Goal: Task Accomplishment & Management: Complete application form

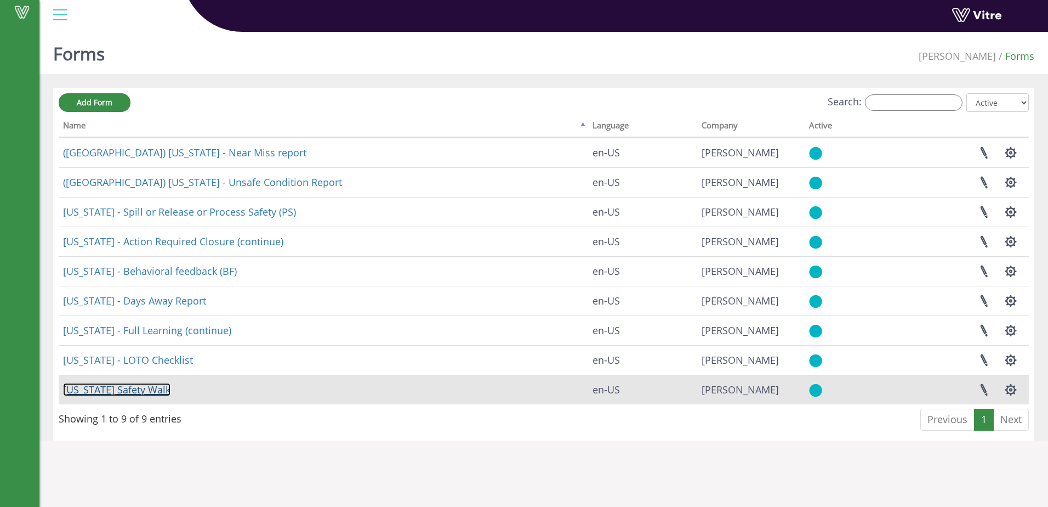
click at [154, 390] on link "Georgia Safety Walk" at bounding box center [116, 389] width 107 height 13
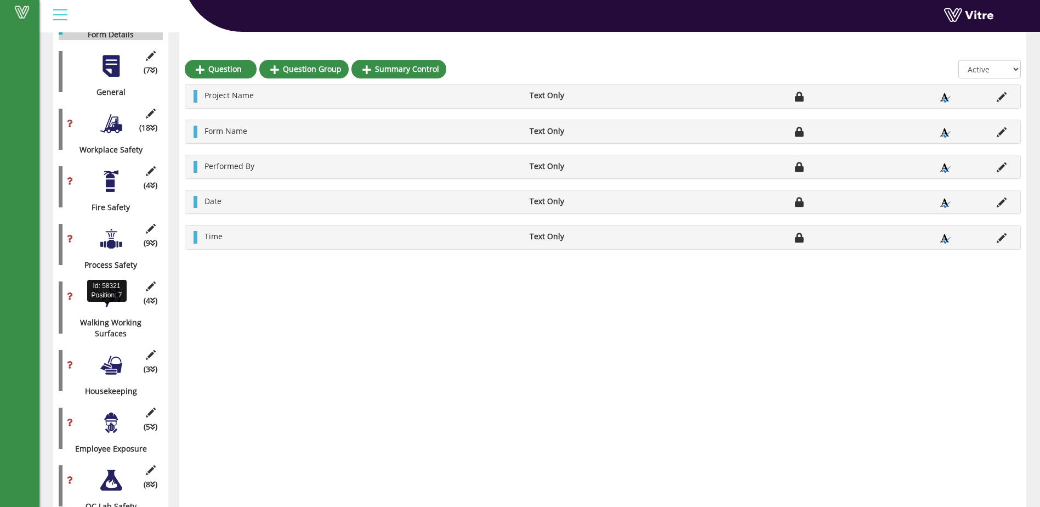
scroll to position [274, 0]
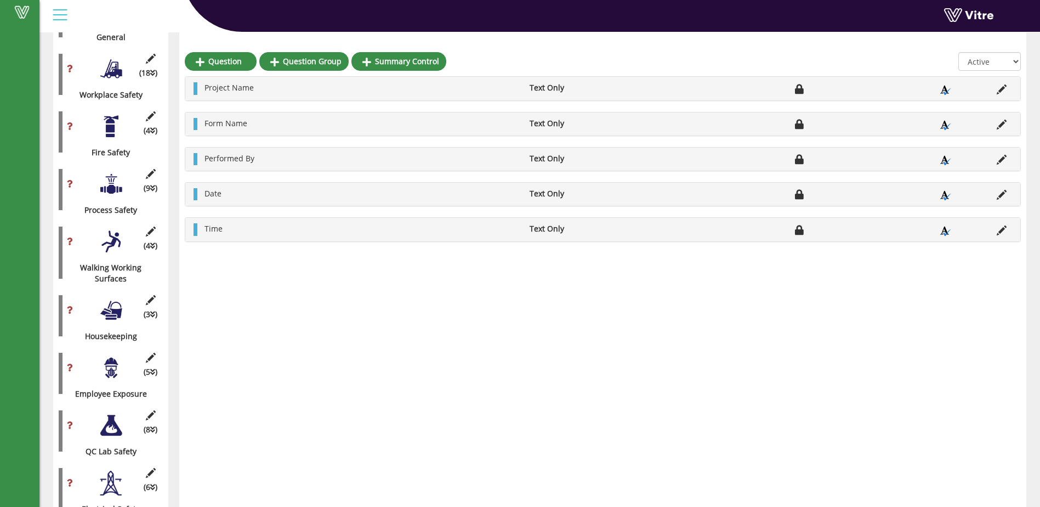
click at [113, 419] on div at bounding box center [111, 425] width 25 height 25
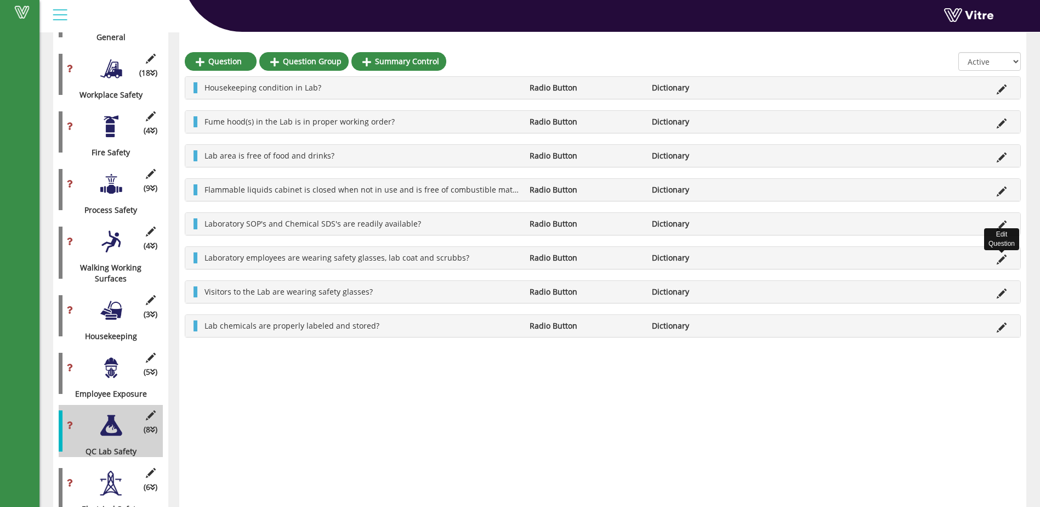
click at [1001, 262] on icon at bounding box center [1002, 259] width 10 height 10
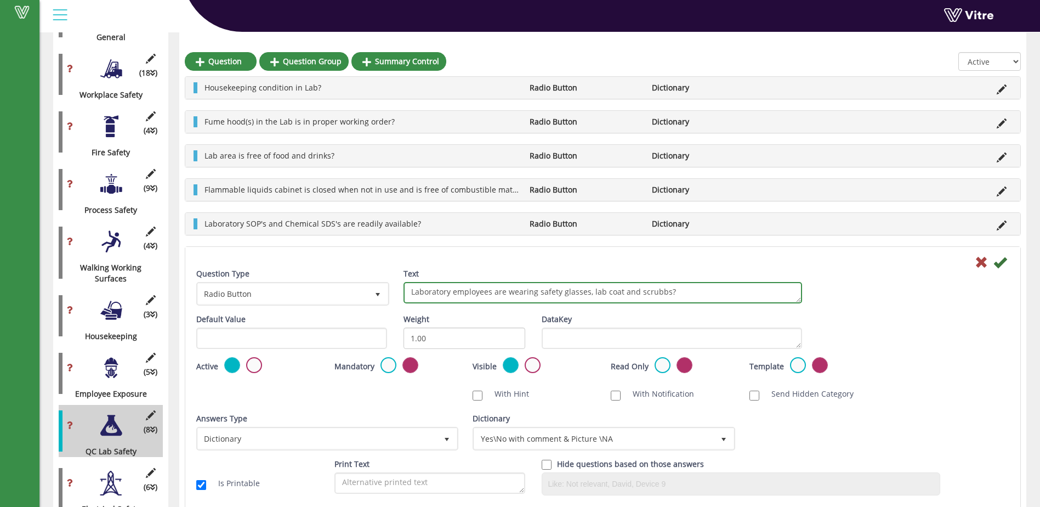
drag, startPoint x: 636, startPoint y: 292, endPoint x: 663, endPoint y: 293, distance: 26.9
click at [663, 293] on textarea "Laboratory employees are wearing safety glasses, lab coat and scrubbs?" at bounding box center [602, 292] width 399 height 21
click at [619, 293] on textarea "Laboratory employees are wearing safety glasses, lab coat and scrubbs?" at bounding box center [602, 292] width 399 height 21
drag, startPoint x: 639, startPoint y: 294, endPoint x: 665, endPoint y: 292, distance: 26.4
click at [665, 292] on textarea "Laboratory employees are wearing safety glasses, lab coat and scrubbs?" at bounding box center [602, 292] width 399 height 21
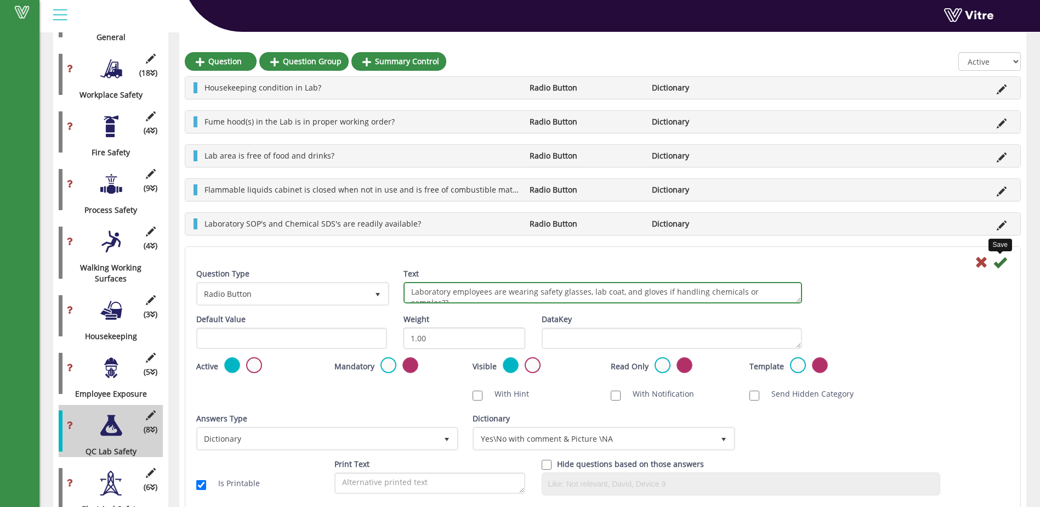
type textarea "Laboratory employees are wearing safety glasses, lab coat, and gloves if handli…"
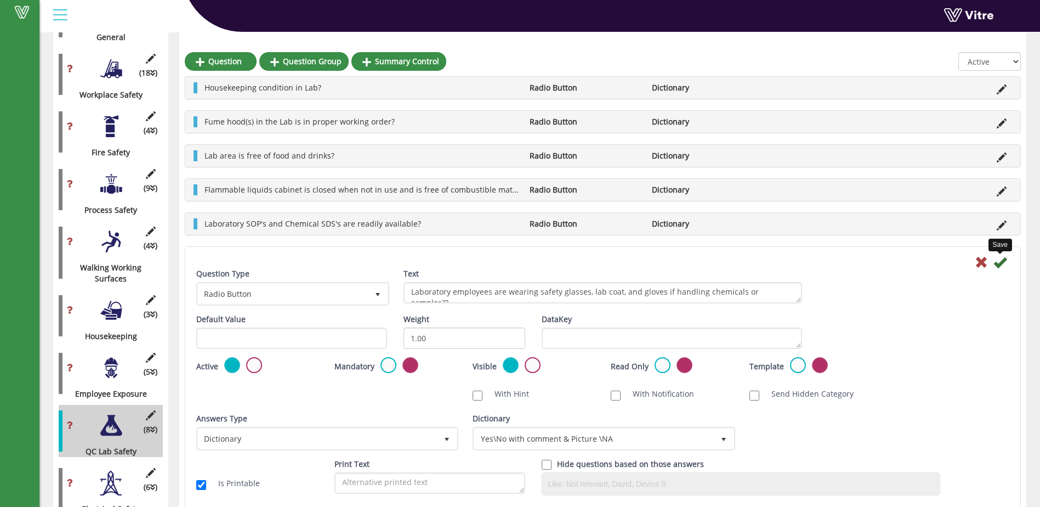
click at [998, 261] on icon at bounding box center [999, 261] width 13 height 13
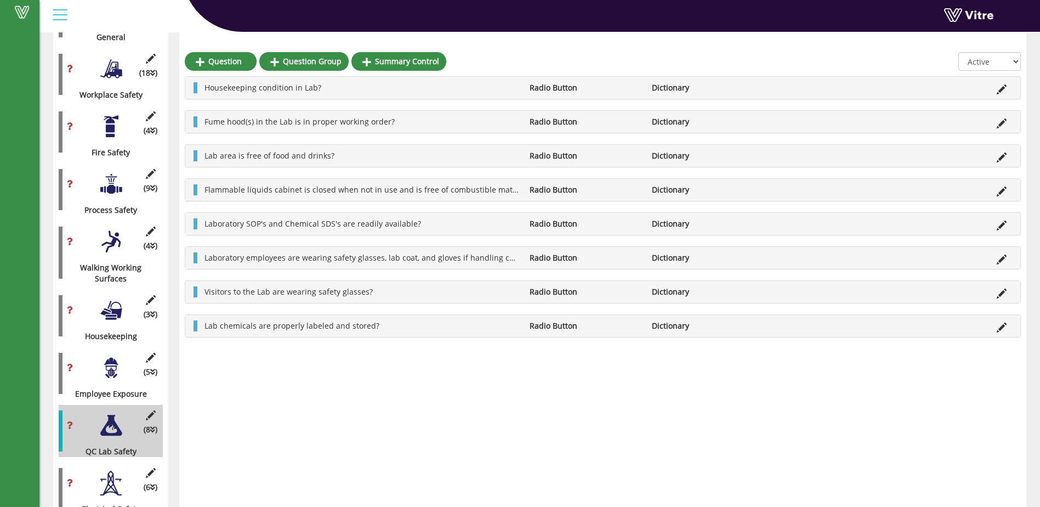
click at [113, 302] on div at bounding box center [111, 310] width 25 height 25
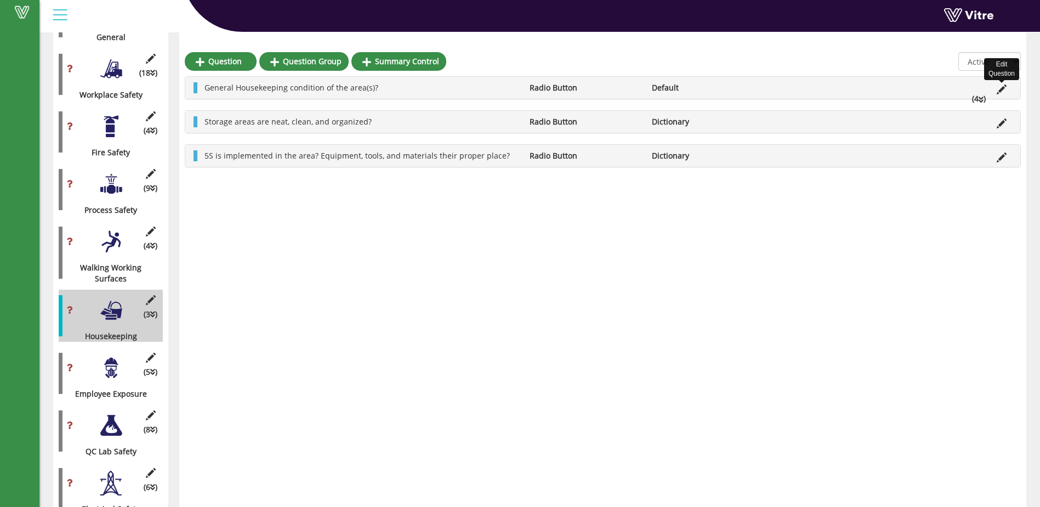
click at [1004, 84] on icon at bounding box center [1002, 89] width 10 height 10
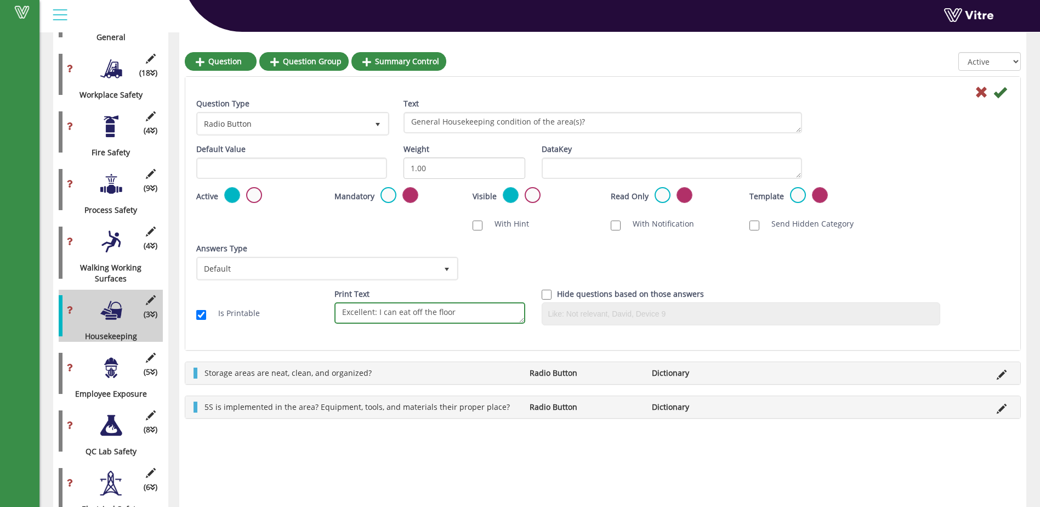
drag, startPoint x: 456, startPoint y: 314, endPoint x: 330, endPoint y: 310, distance: 126.1
click at [330, 310] on div "Print Text Excellent: I can eat off the floor" at bounding box center [429, 309] width 207 height 43
click at [1000, 90] on icon at bounding box center [999, 92] width 13 height 13
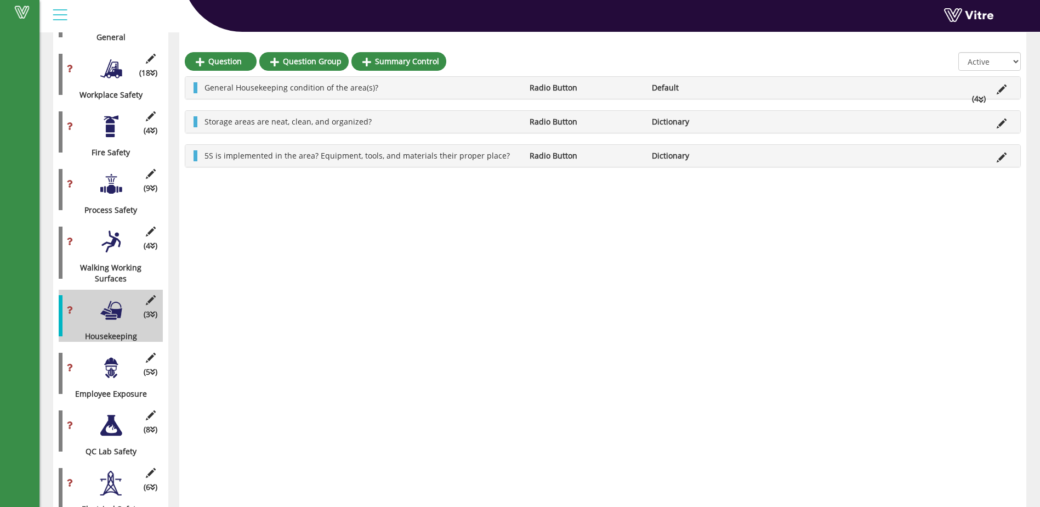
click at [106, 416] on div at bounding box center [111, 425] width 25 height 25
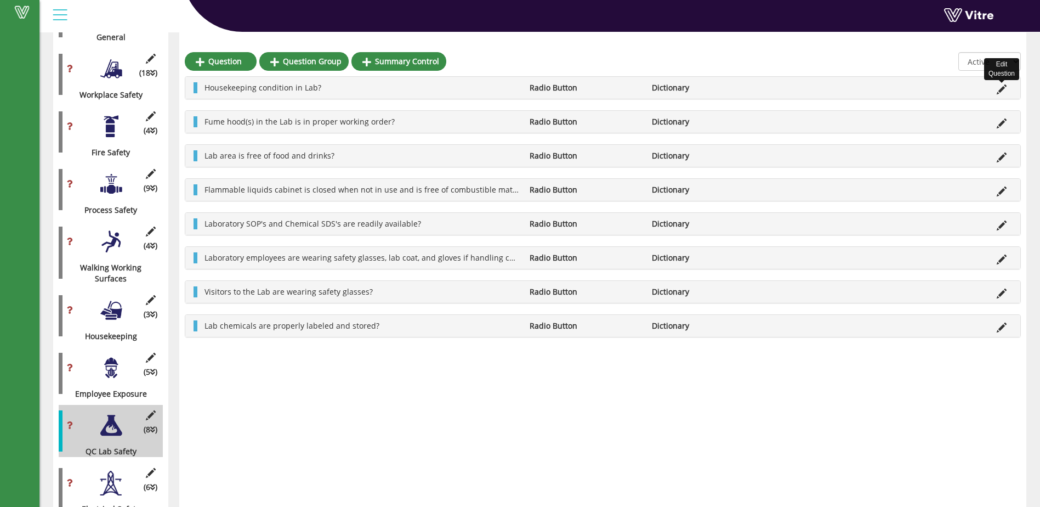
click at [1002, 89] on icon at bounding box center [1002, 89] width 10 height 10
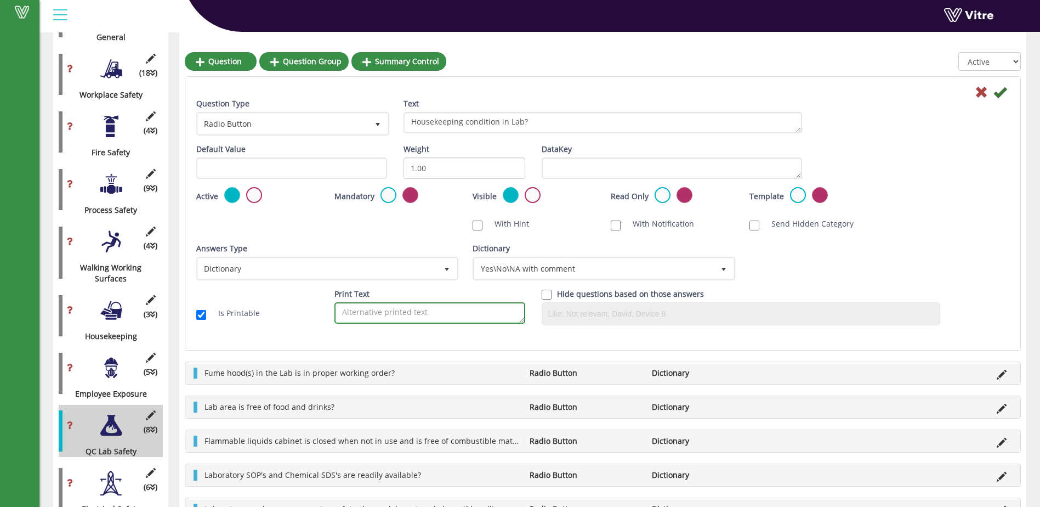
click at [342, 312] on textarea "Print Text" at bounding box center [429, 312] width 191 height 21
paste textarea "Excellent: I can eat off the floor"
type textarea "Excellent: I can eat off the floor"
click at [999, 92] on icon at bounding box center [999, 92] width 13 height 13
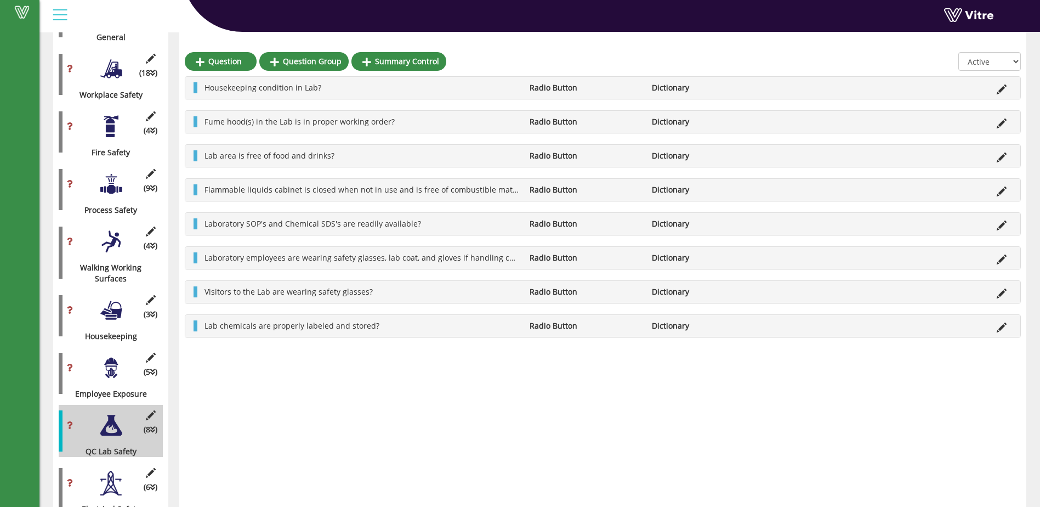
click at [195, 89] on div at bounding box center [196, 87] width 4 height 11
click at [1000, 86] on icon at bounding box center [1002, 89] width 10 height 10
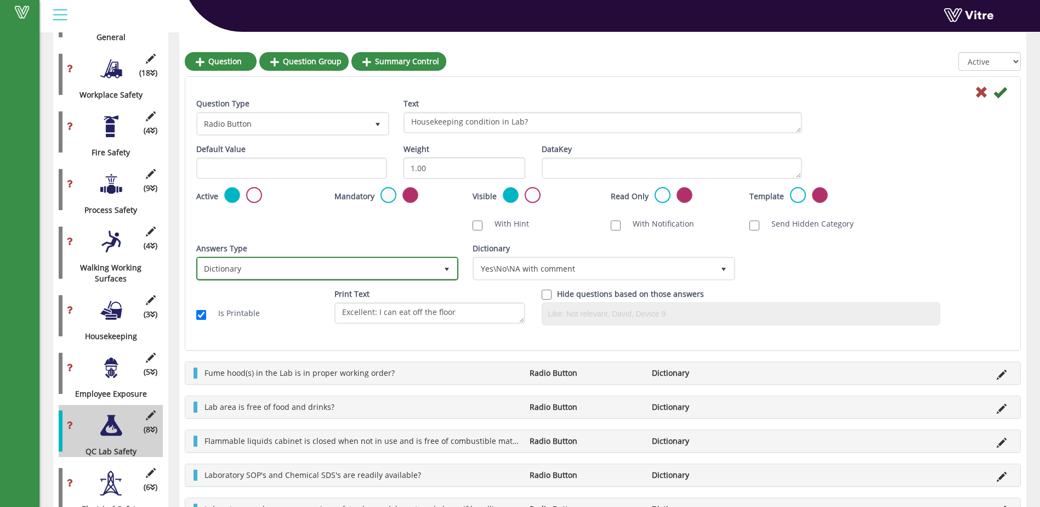
click at [448, 271] on span "select" at bounding box center [446, 269] width 9 height 9
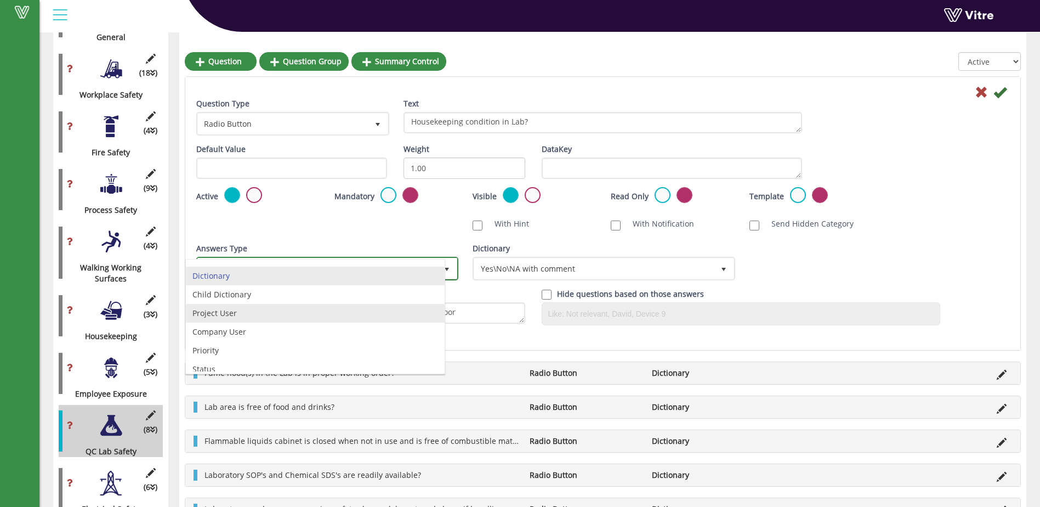
scroll to position [21, 0]
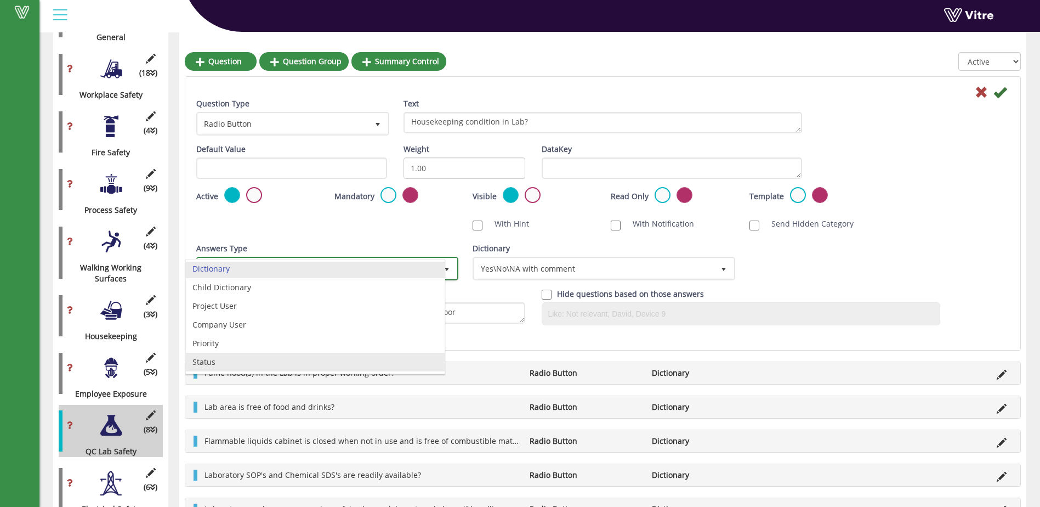
click at [254, 365] on li "Status" at bounding box center [315, 361] width 259 height 19
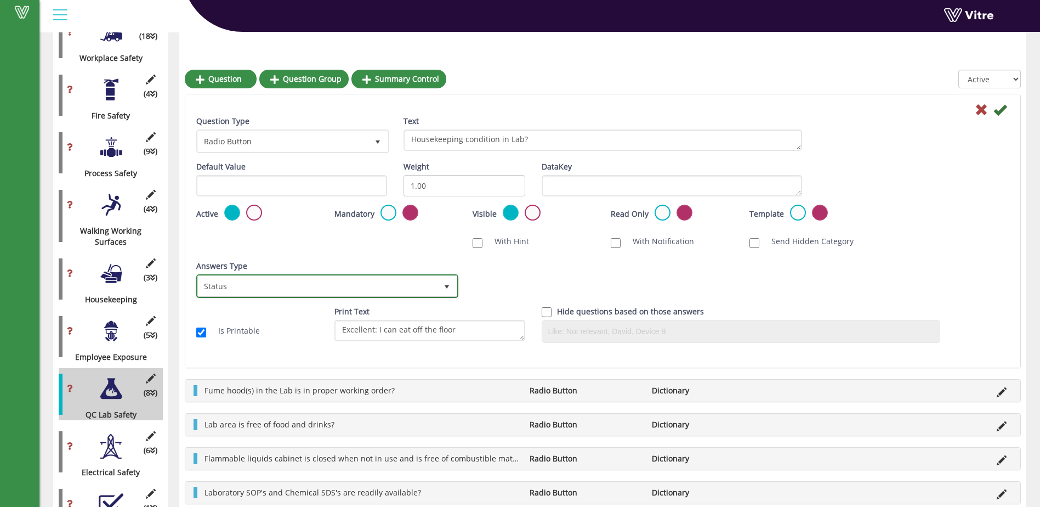
scroll to position [329, 0]
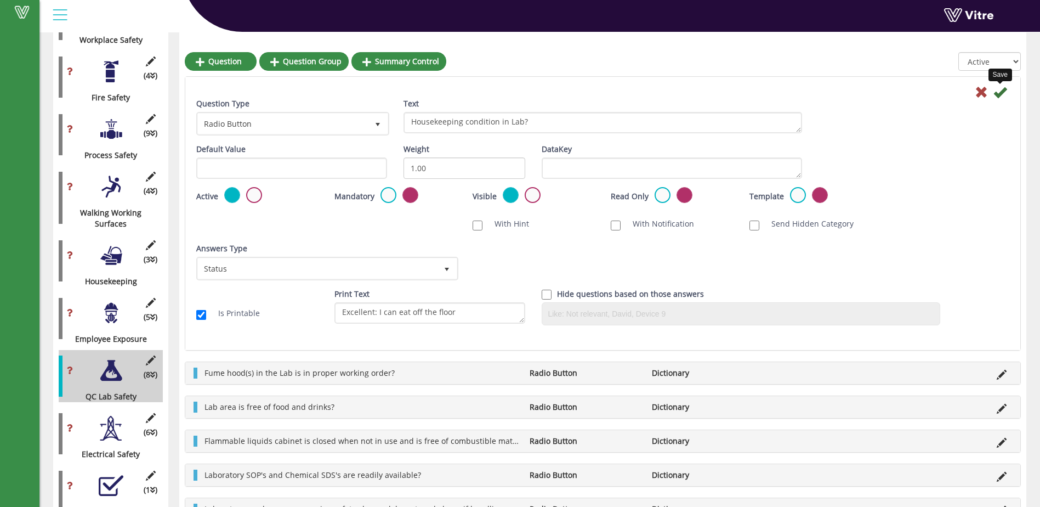
click at [996, 90] on icon at bounding box center [999, 92] width 13 height 13
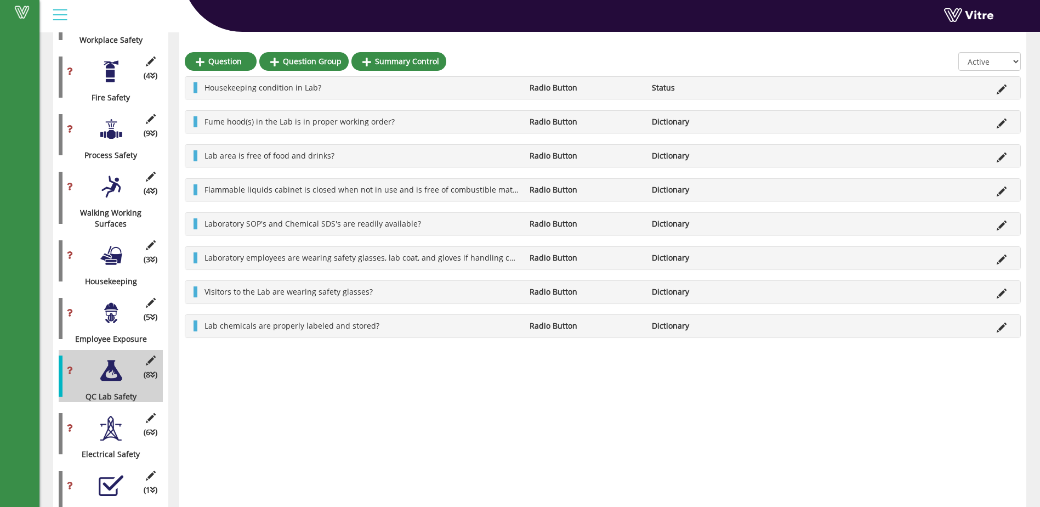
click at [114, 249] on div at bounding box center [111, 255] width 25 height 25
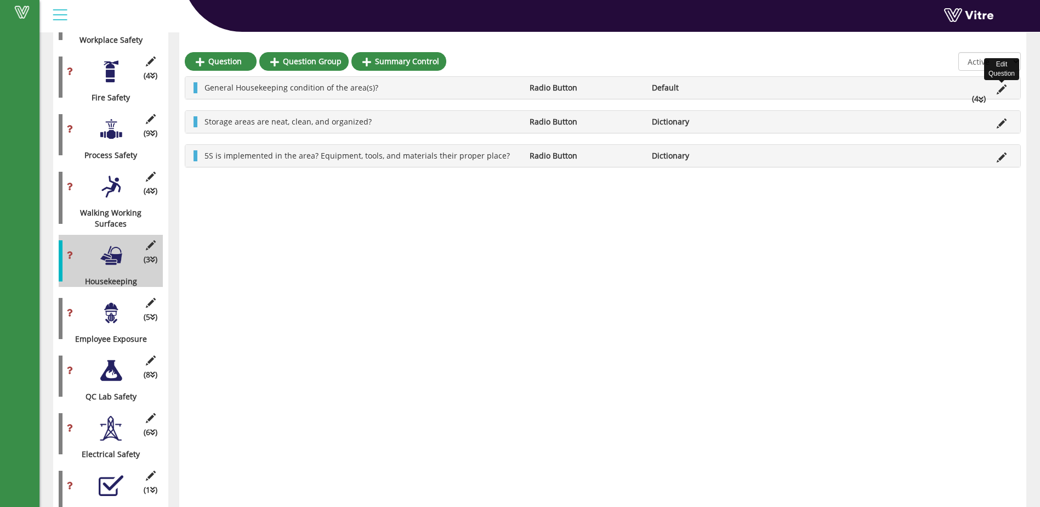
click at [1004, 88] on icon at bounding box center [1002, 89] width 10 height 10
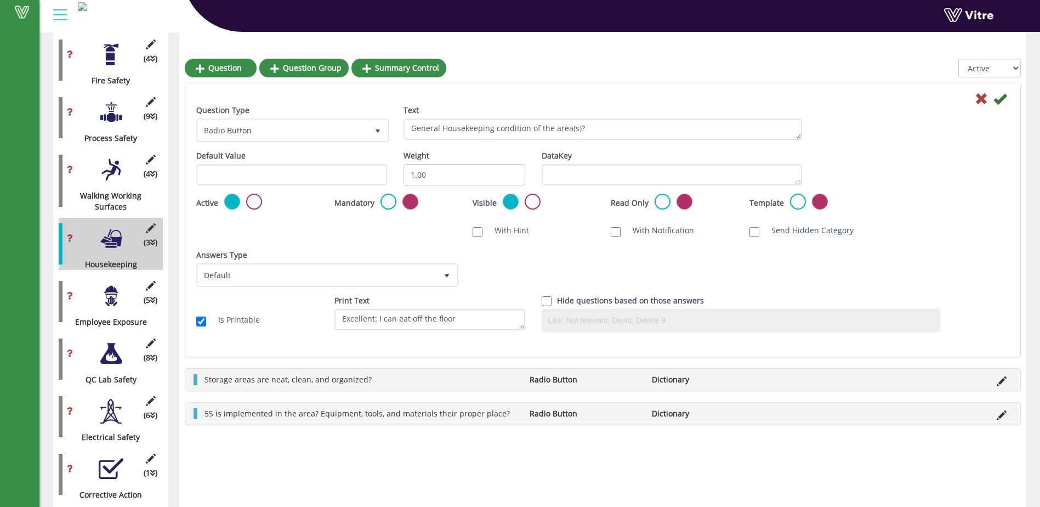
scroll to position [353, 0]
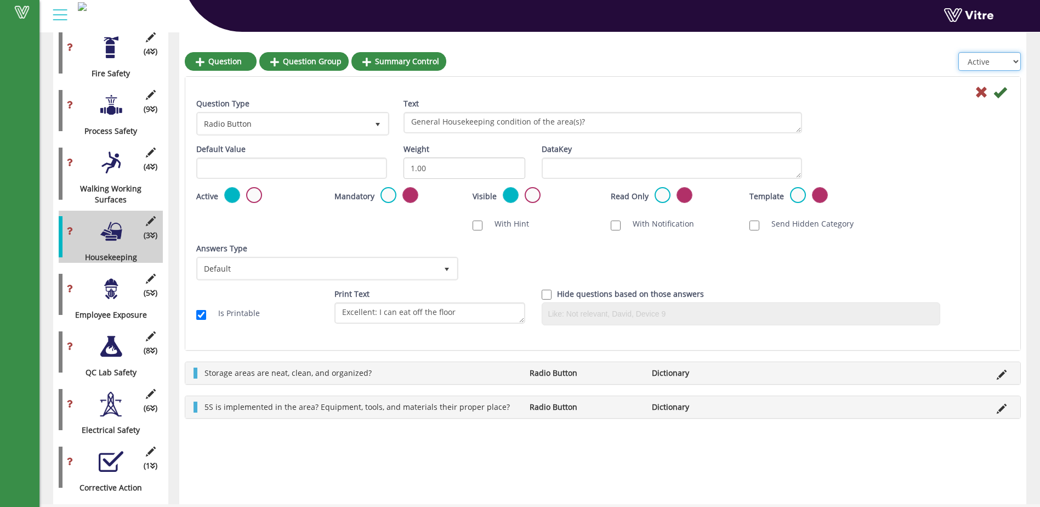
click at [1014, 59] on select "All Active Not Active" at bounding box center [989, 61] width 62 height 19
click at [986, 152] on div "Default Value Weight 1.00 DataKey" at bounding box center [602, 165] width 829 height 43
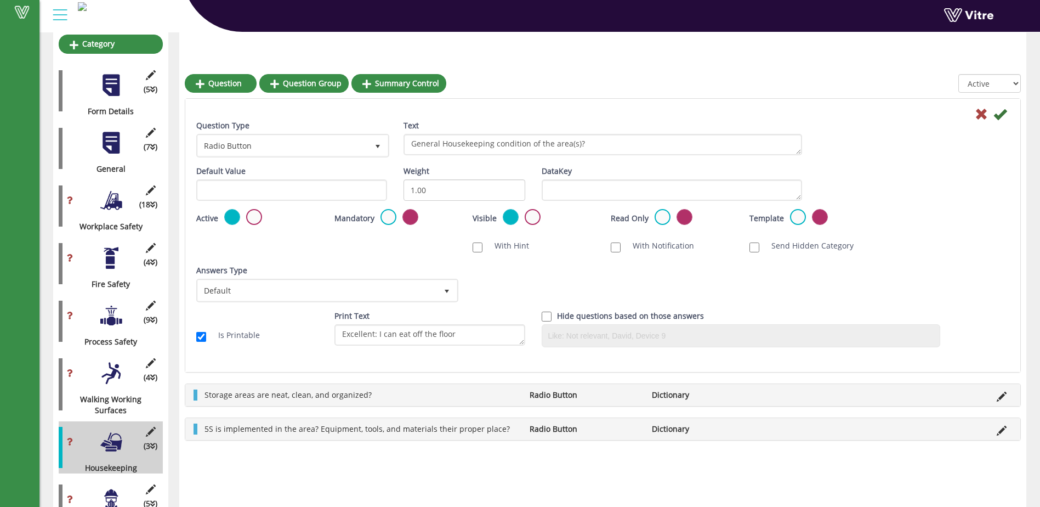
scroll to position [164, 0]
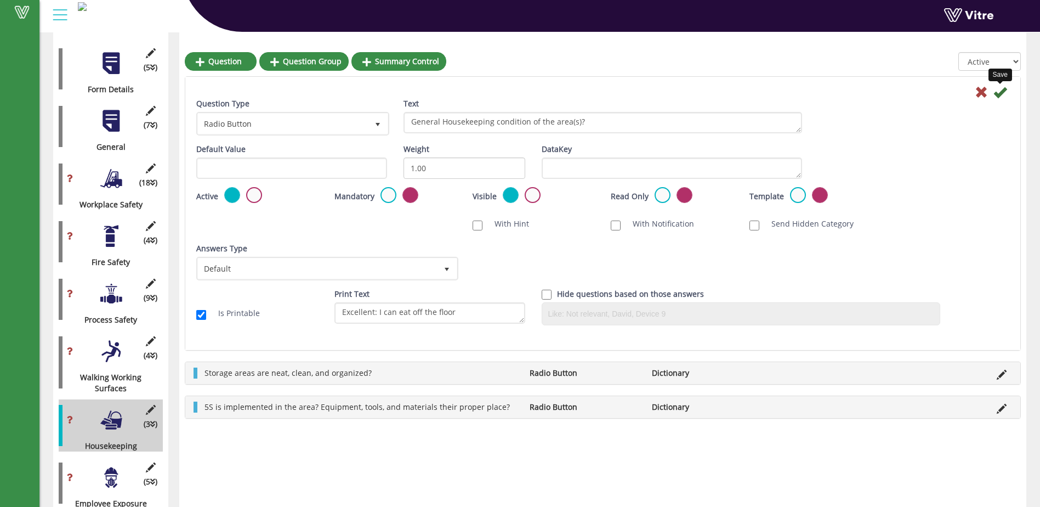
click at [995, 87] on icon at bounding box center [999, 92] width 13 height 13
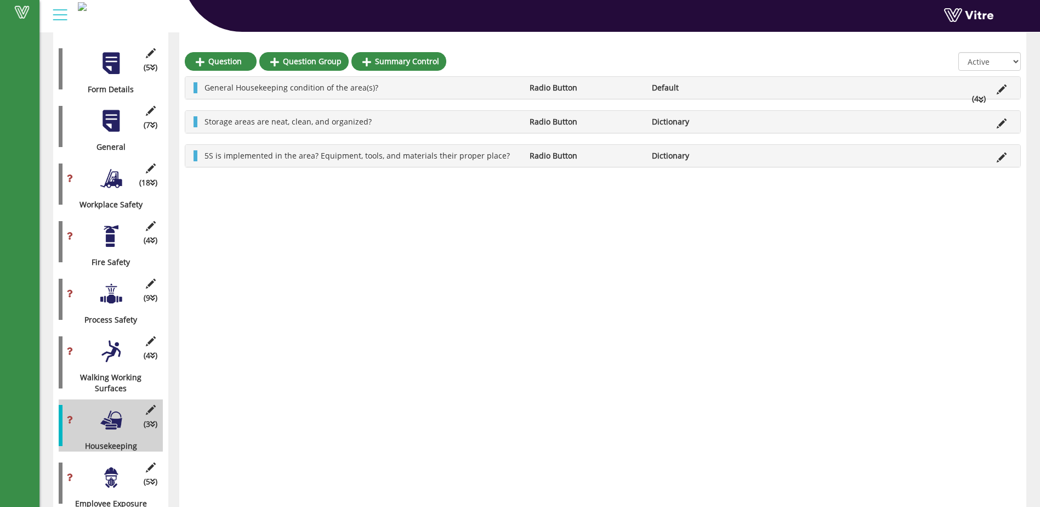
click at [980, 98] on icon at bounding box center [980, 100] width 5 height 8
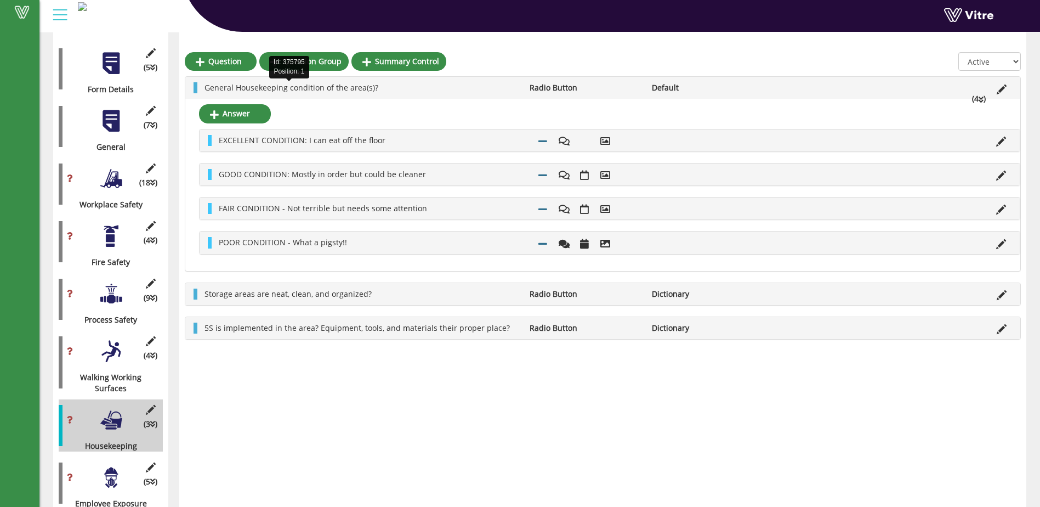
click at [294, 90] on span "General Housekeeping condition of the area(s)?" at bounding box center [291, 87] width 174 height 10
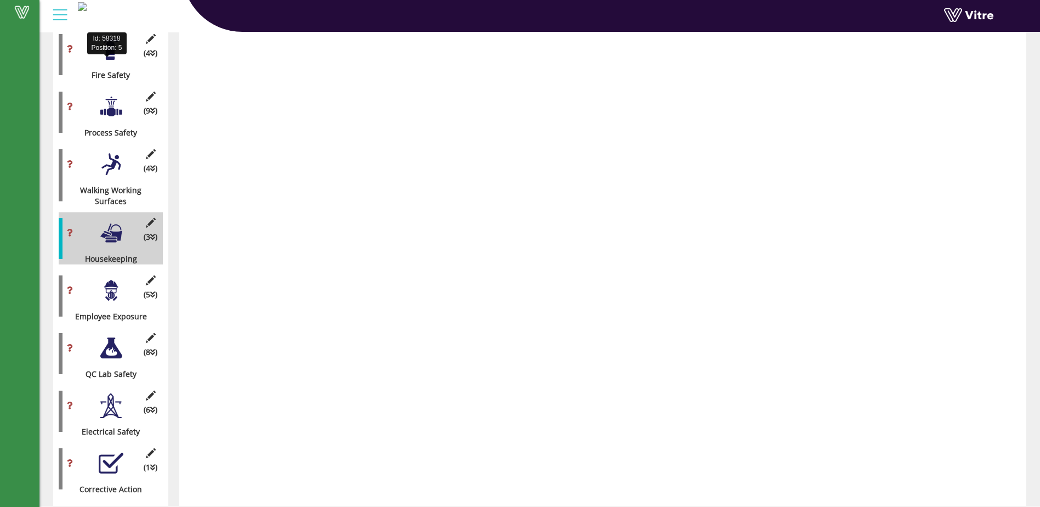
scroll to position [353, 0]
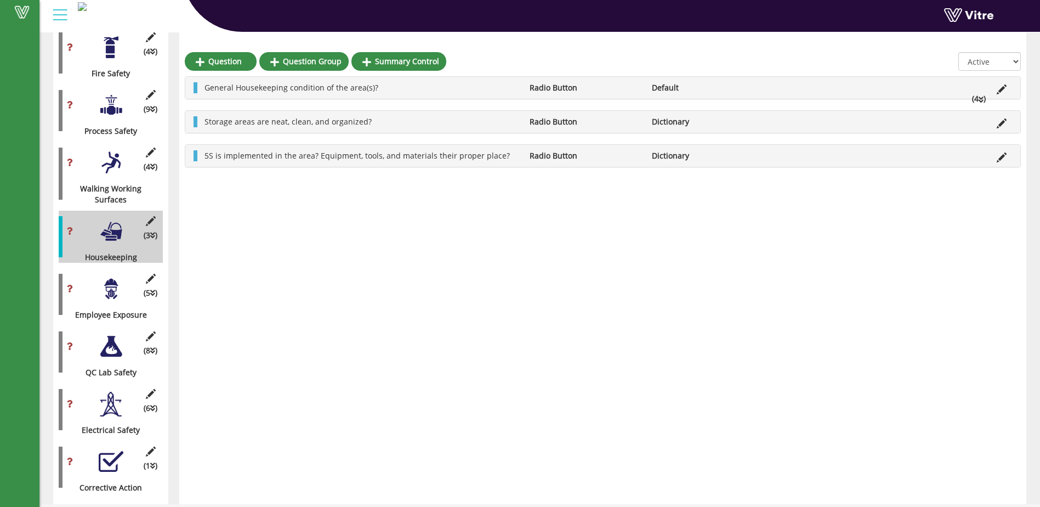
click at [111, 338] on div at bounding box center [111, 346] width 25 height 25
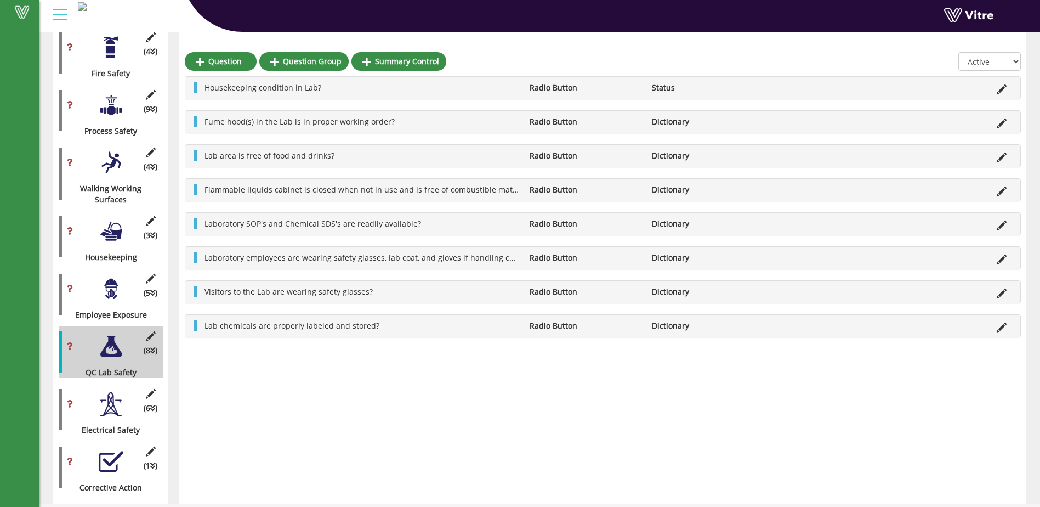
click at [356, 89] on li "Housekeeping condition in Lab?" at bounding box center [361, 87] width 325 height 11
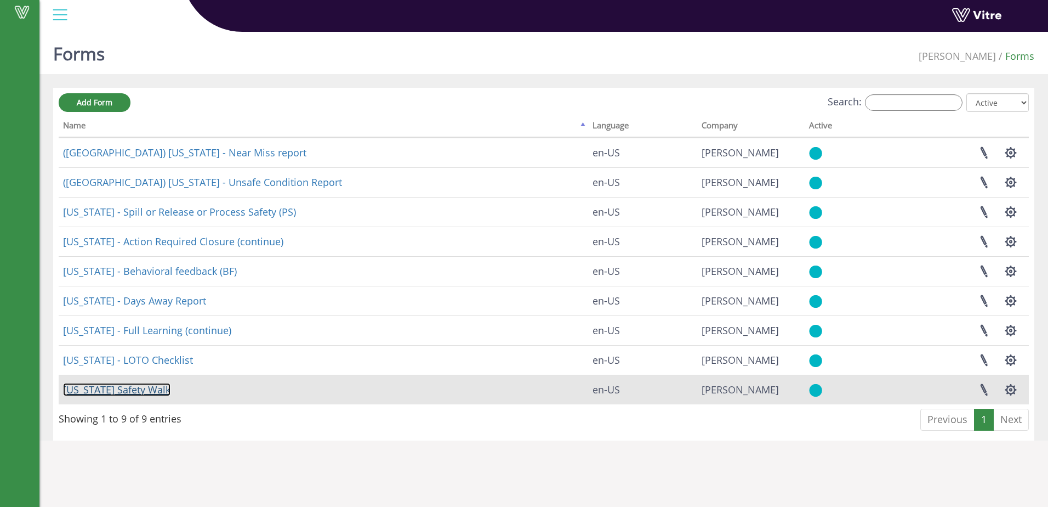
click at [132, 389] on link "[US_STATE] Safety Walk" at bounding box center [116, 389] width 107 height 13
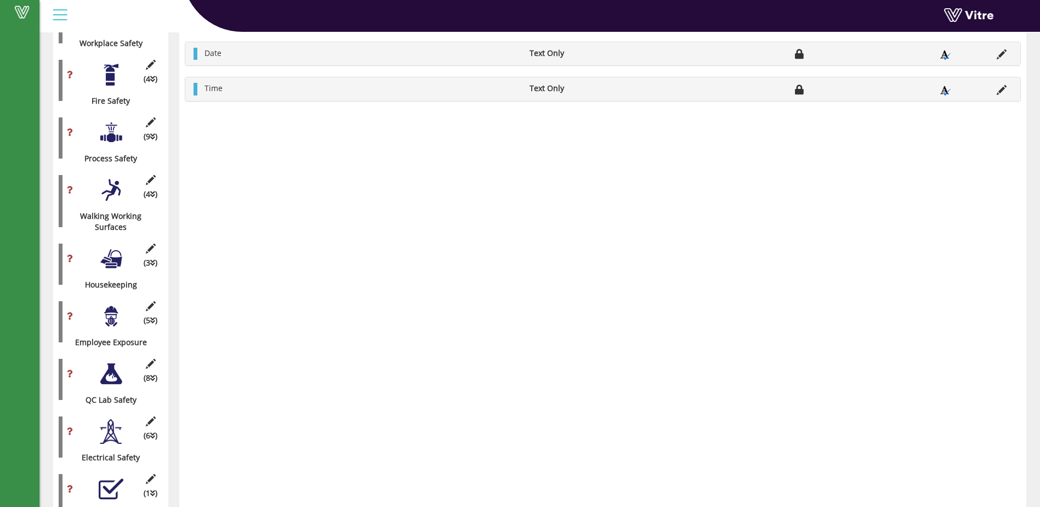
scroll to position [353, 0]
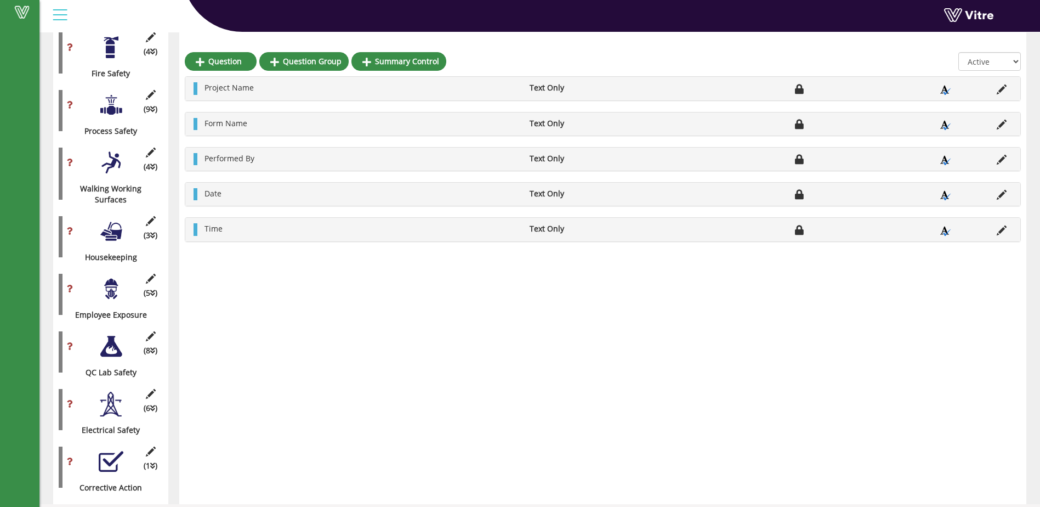
click at [115, 338] on div at bounding box center [111, 346] width 25 height 25
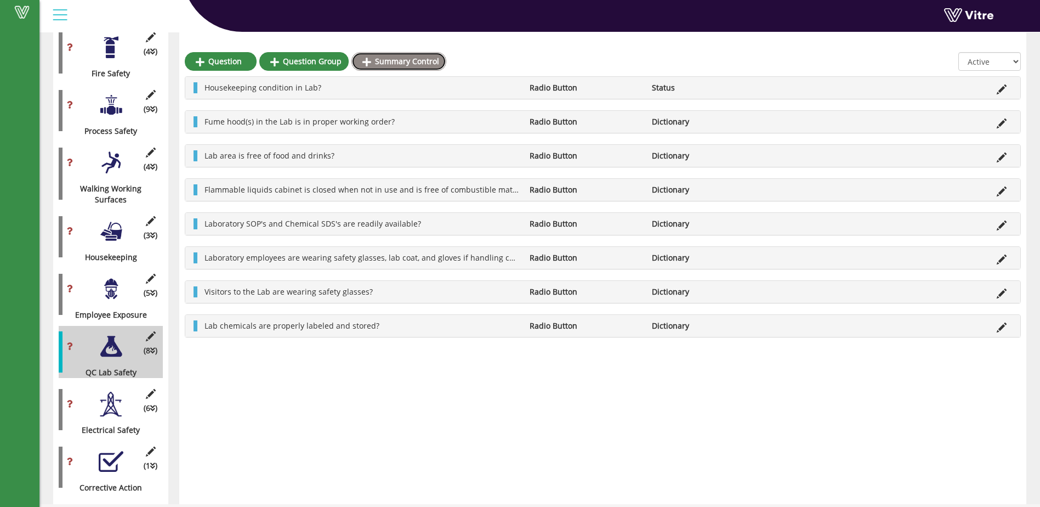
click at [389, 61] on link "Summary Control" at bounding box center [398, 61] width 95 height 19
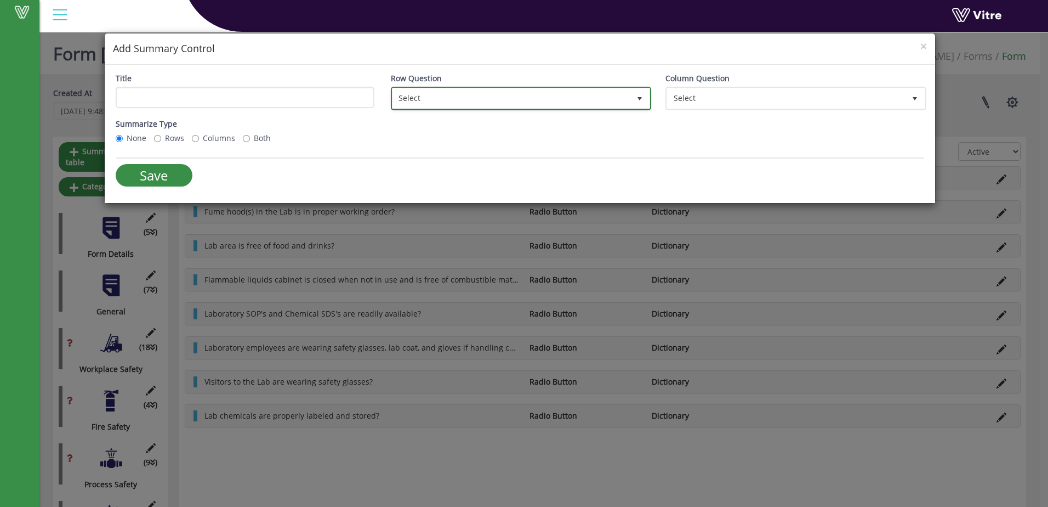
click at [636, 98] on span "select" at bounding box center [639, 98] width 9 height 9
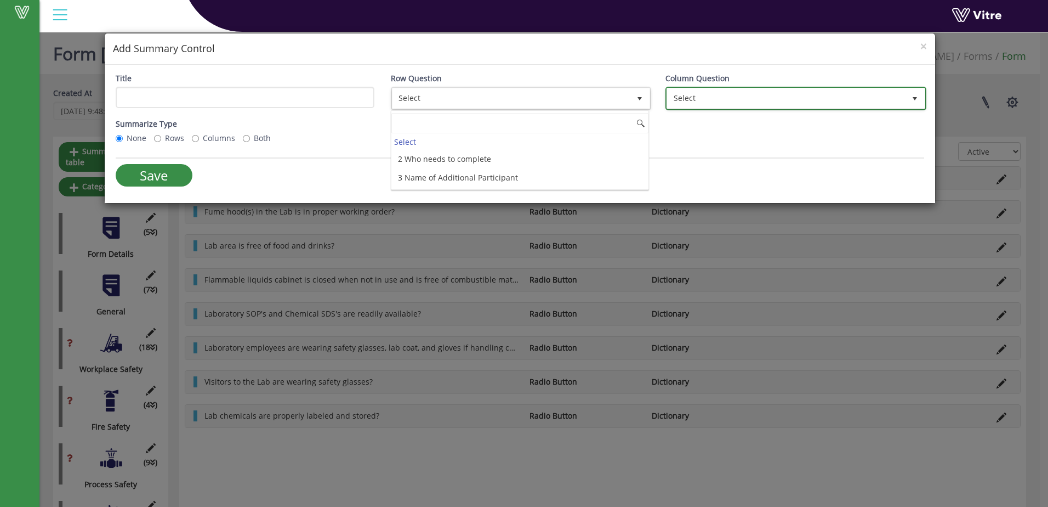
click at [920, 98] on span "select" at bounding box center [915, 98] width 20 height 20
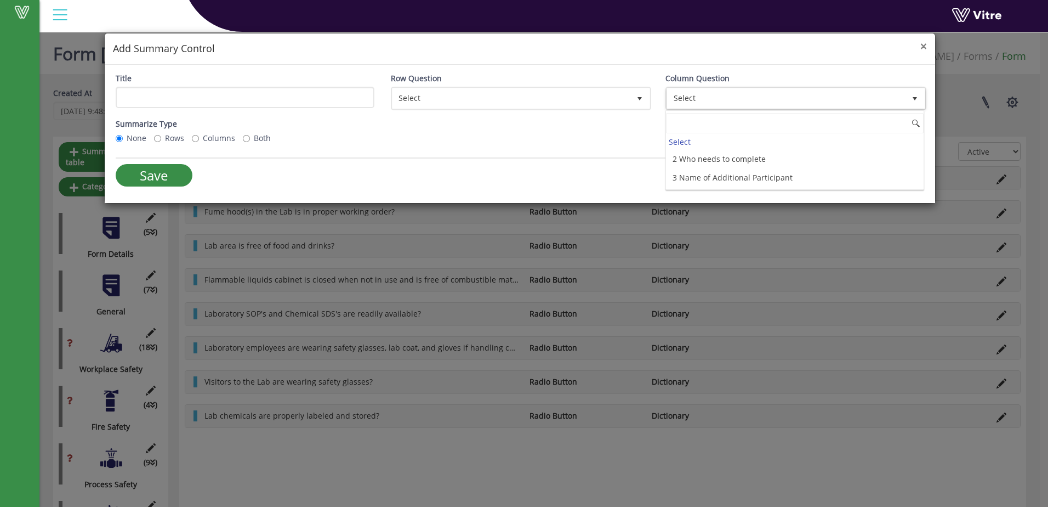
click at [926, 48] on span "×" at bounding box center [923, 45] width 7 height 15
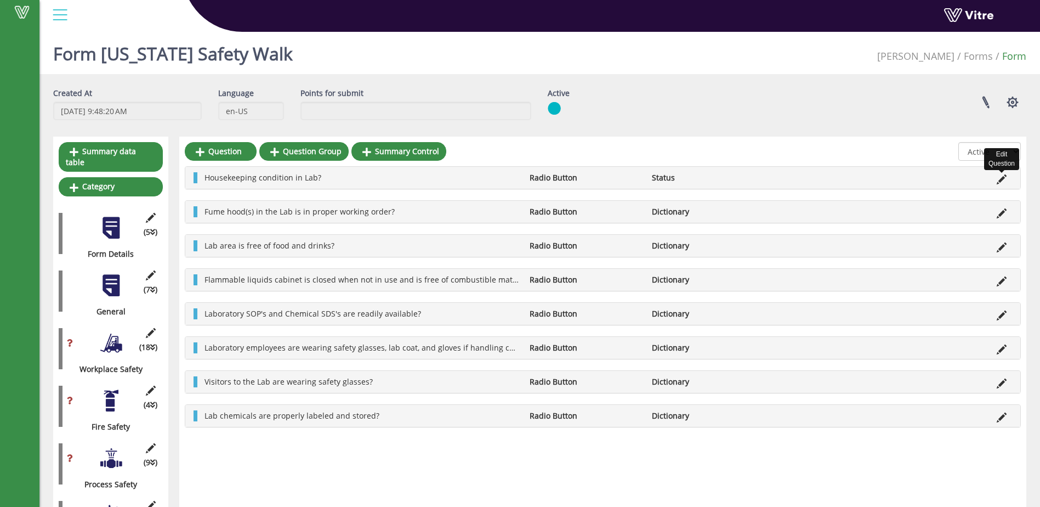
click at [999, 175] on icon at bounding box center [1002, 179] width 10 height 10
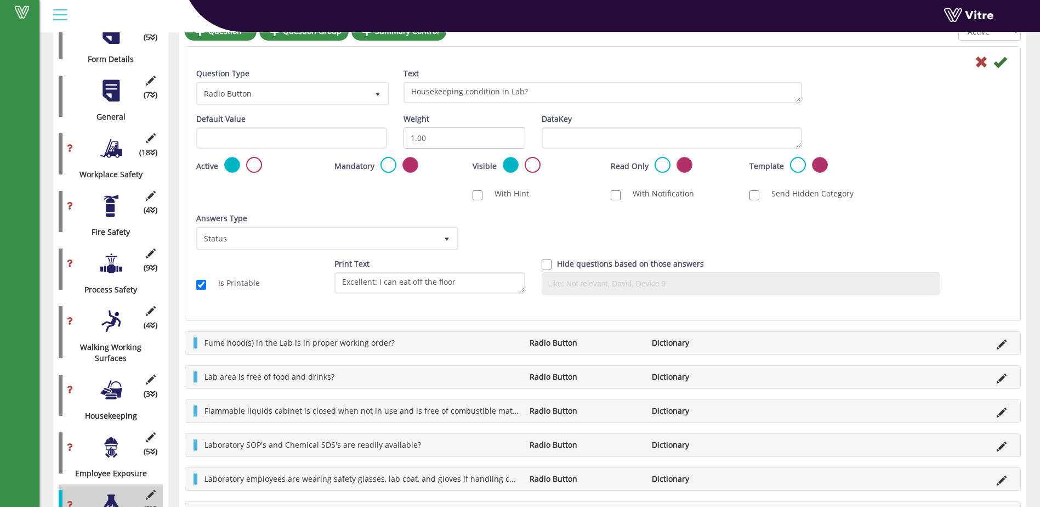
scroll to position [219, 0]
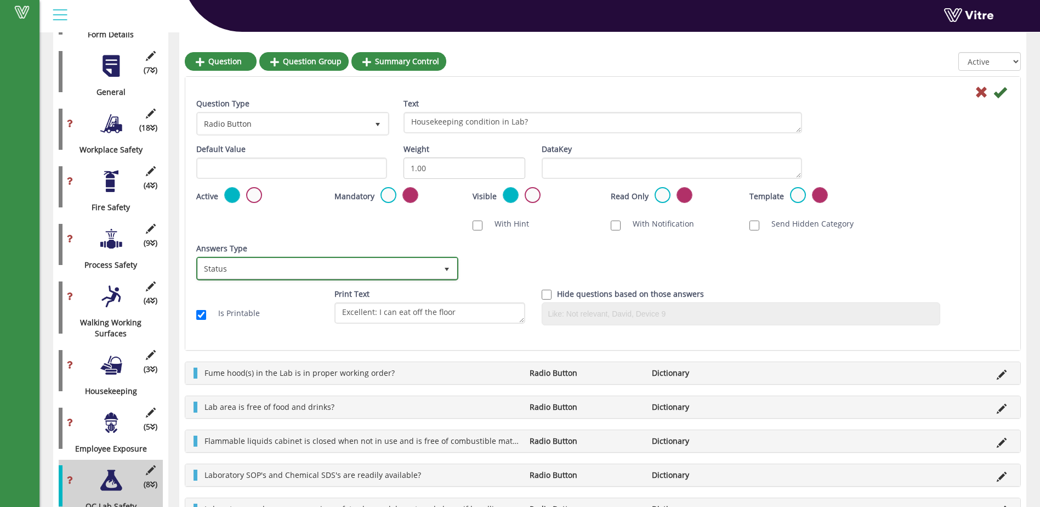
click at [445, 266] on span "select" at bounding box center [446, 269] width 9 height 9
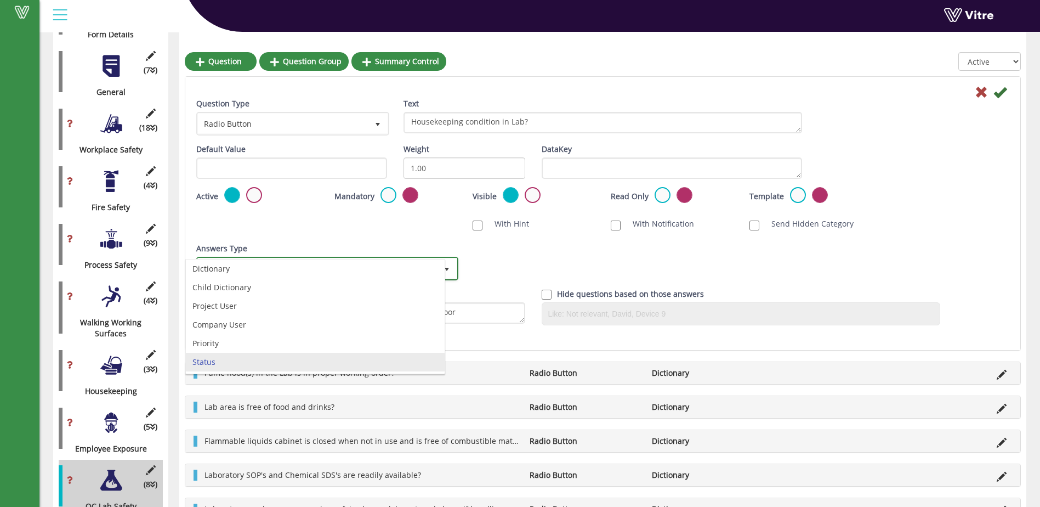
scroll to position [0, 0]
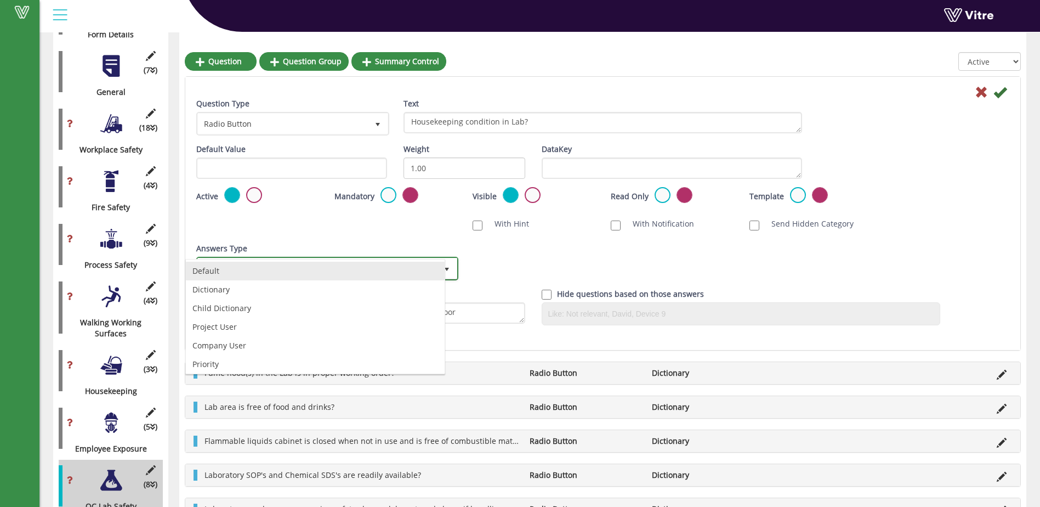
click at [303, 277] on li "Default" at bounding box center [315, 270] width 259 height 19
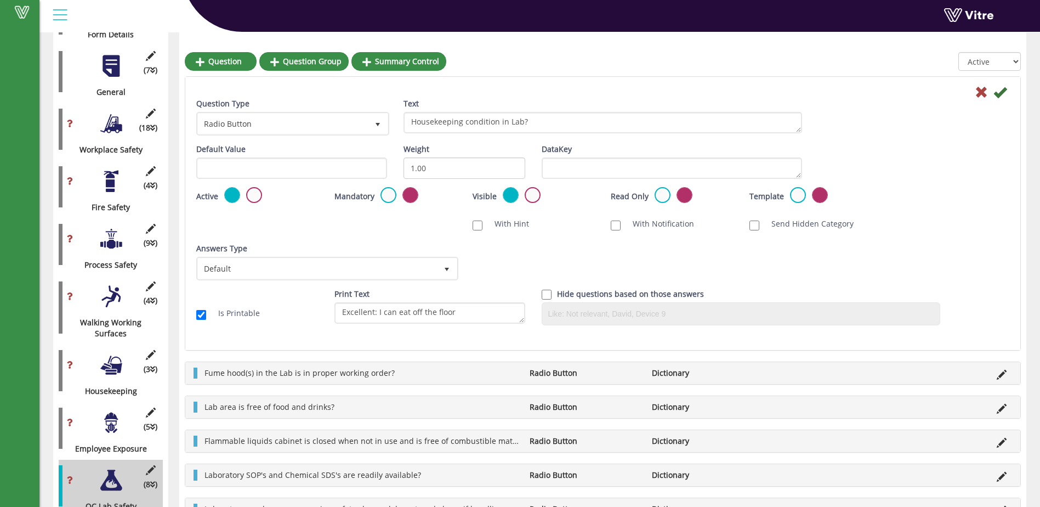
click at [529, 327] on div "Print Text Excellent: I can eat off the floor" at bounding box center [429, 309] width 207 height 43
click at [227, 246] on label "Answers Type" at bounding box center [221, 248] width 51 height 11
click at [0, 0] on input "0" at bounding box center [0, 0] width 0 height 0
click at [511, 263] on div "Answers Type Default 0 Answers Type Status 30 Module Select Form Context (limit…" at bounding box center [602, 265] width 829 height 45
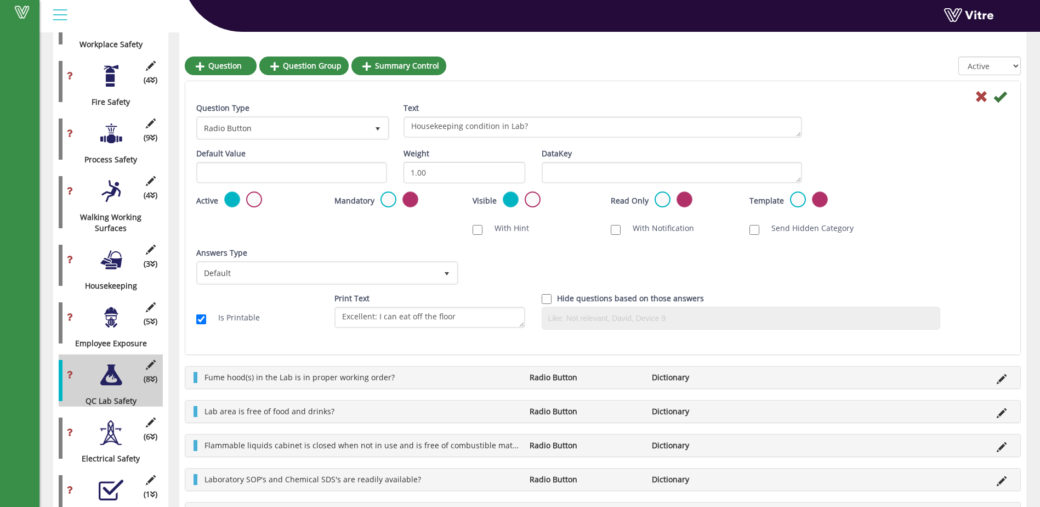
scroll to position [329, 0]
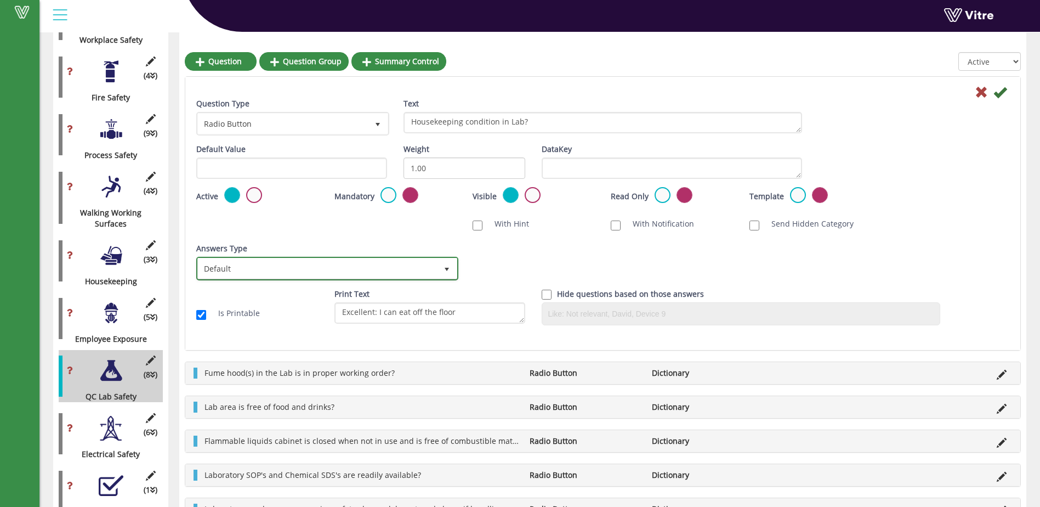
click at [450, 269] on span "select" at bounding box center [446, 269] width 9 height 9
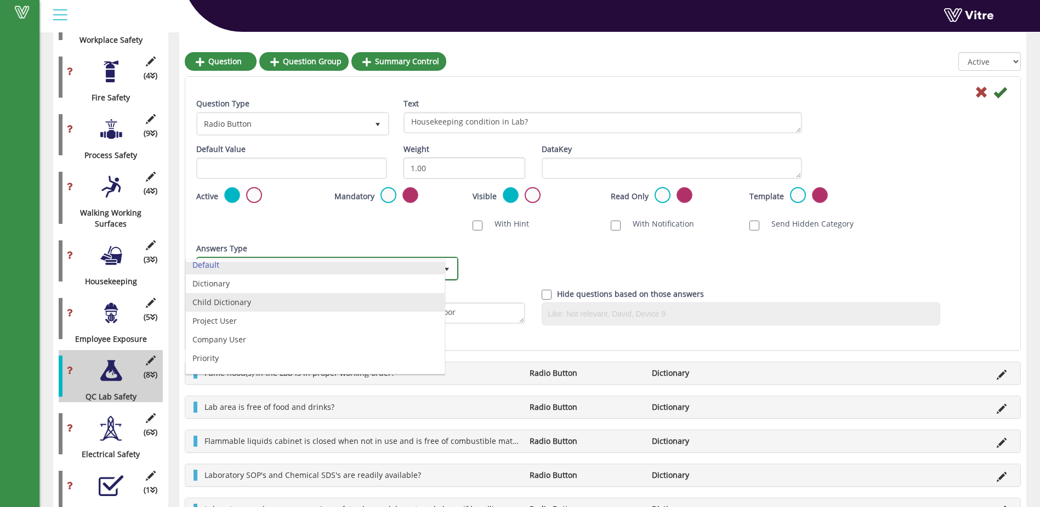
scroll to position [0, 0]
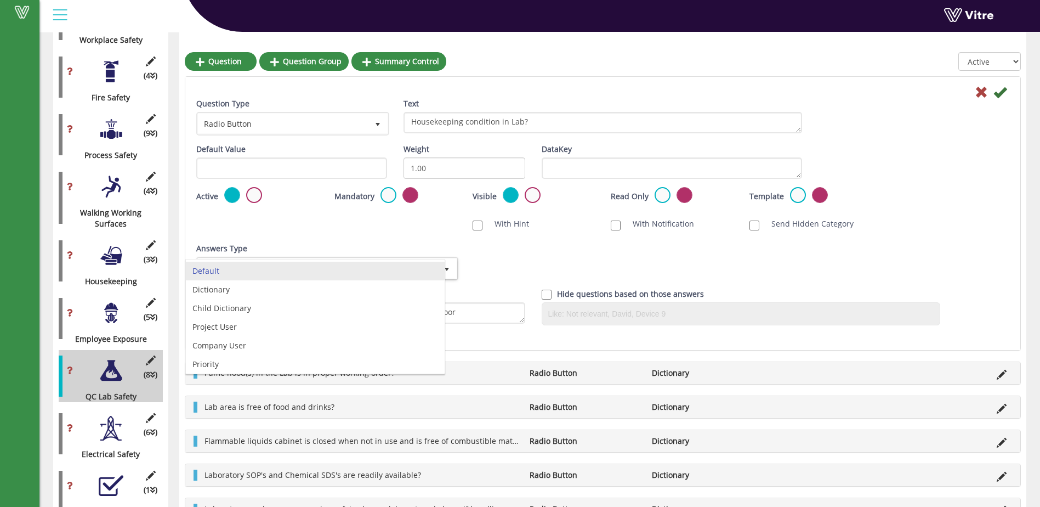
click at [554, 254] on div "Answers Type Default 0 Answers Type Status 30 Module Select Form Context (limit…" at bounding box center [602, 265] width 829 height 45
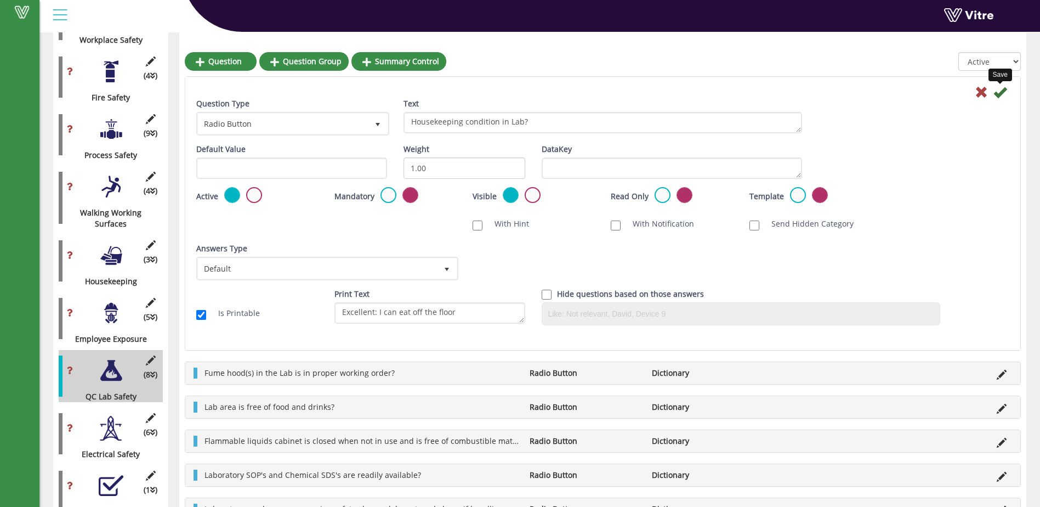
click at [1005, 92] on icon at bounding box center [999, 92] width 13 height 13
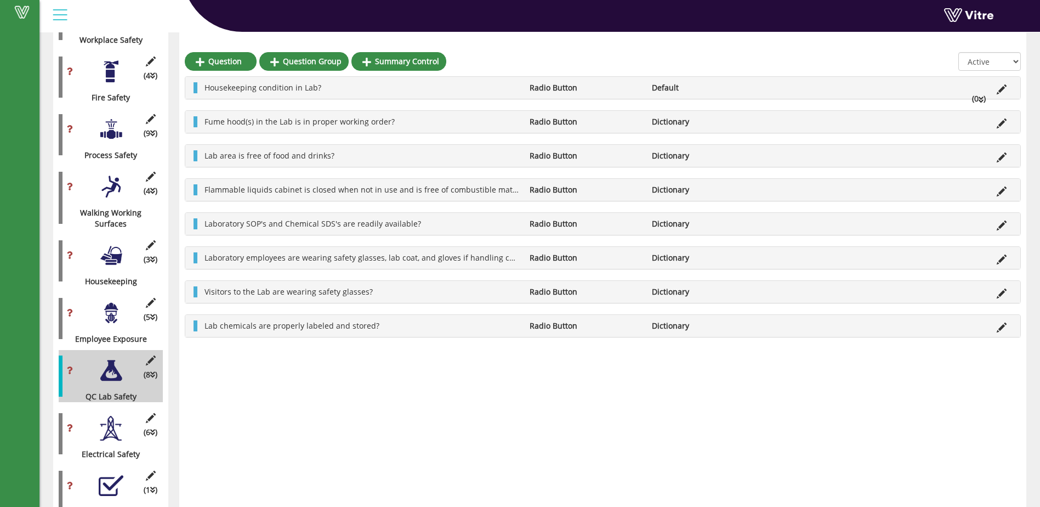
click at [113, 251] on div at bounding box center [111, 255] width 25 height 25
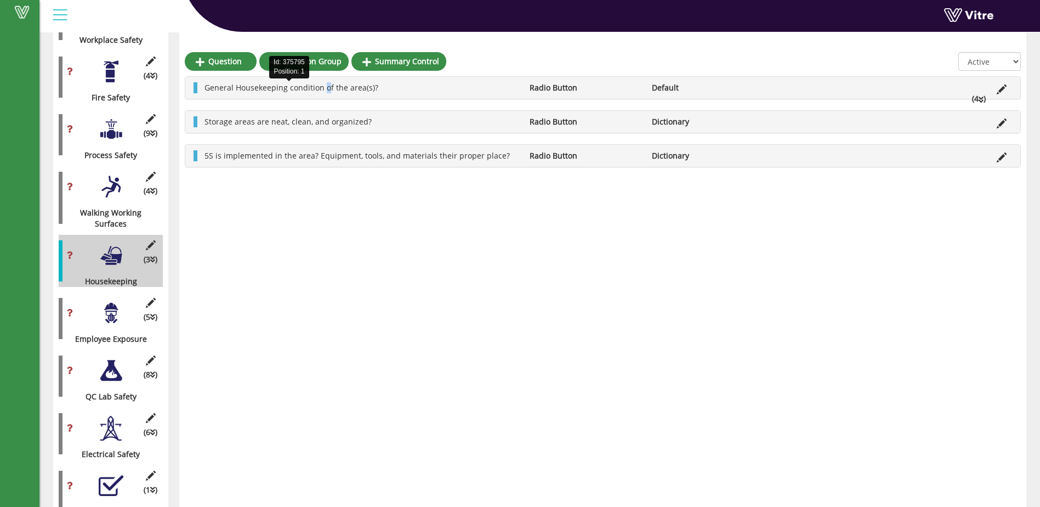
drag, startPoint x: 328, startPoint y: 84, endPoint x: 309, endPoint y: 93, distance: 20.4
click at [310, 93] on span "General Housekeeping condition of the area(s)?" at bounding box center [291, 87] width 174 height 10
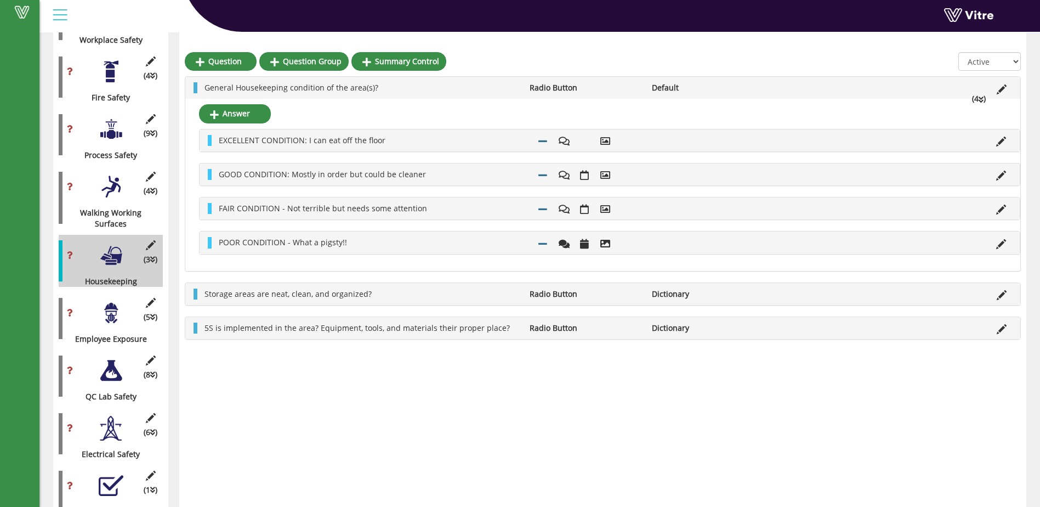
drag, startPoint x: 309, startPoint y: 93, endPoint x: 383, endPoint y: 89, distance: 74.1
click at [383, 89] on li "General Housekeeping condition of the area(s)?" at bounding box center [361, 87] width 325 height 11
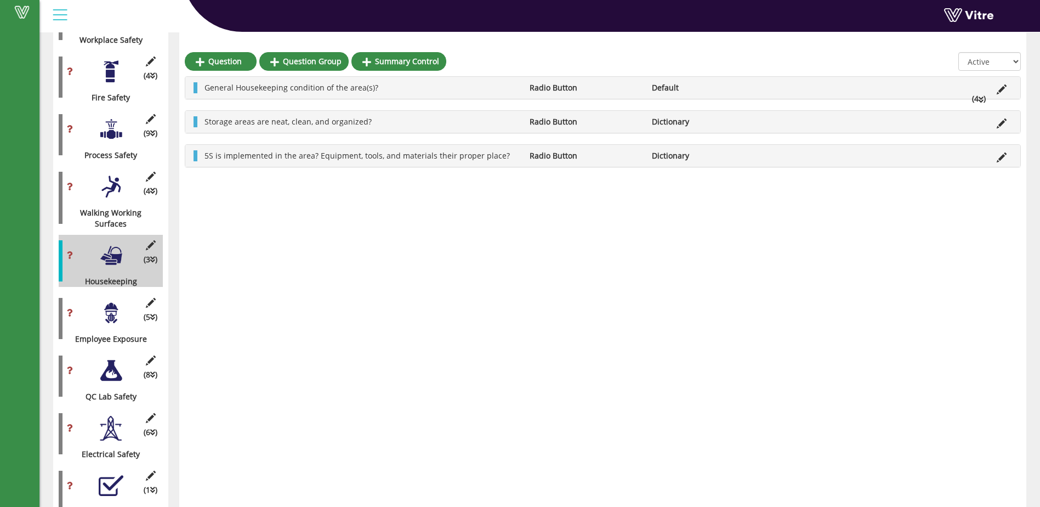
click at [117, 369] on div at bounding box center [111, 370] width 25 height 25
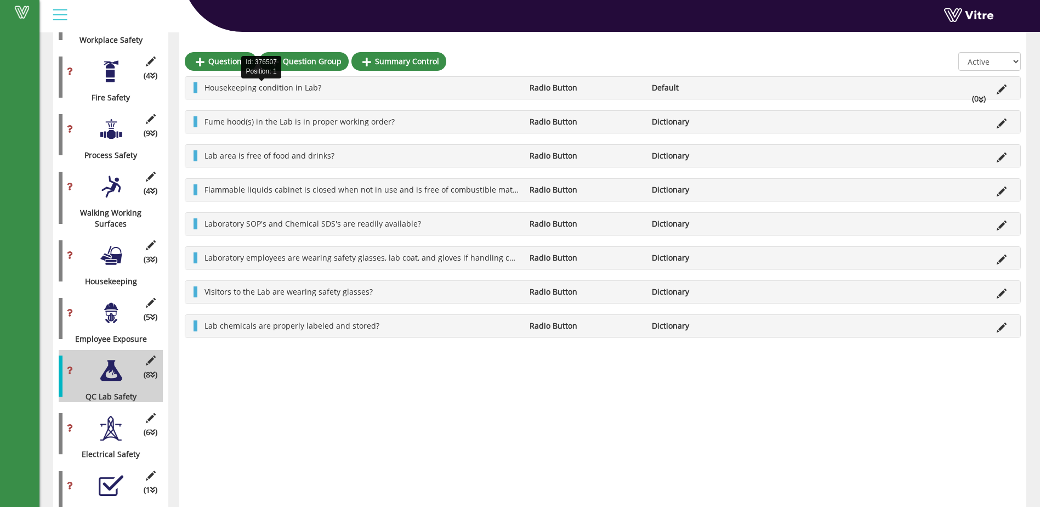
click at [299, 85] on span "Housekeeping condition in Lab?" at bounding box center [262, 87] width 117 height 10
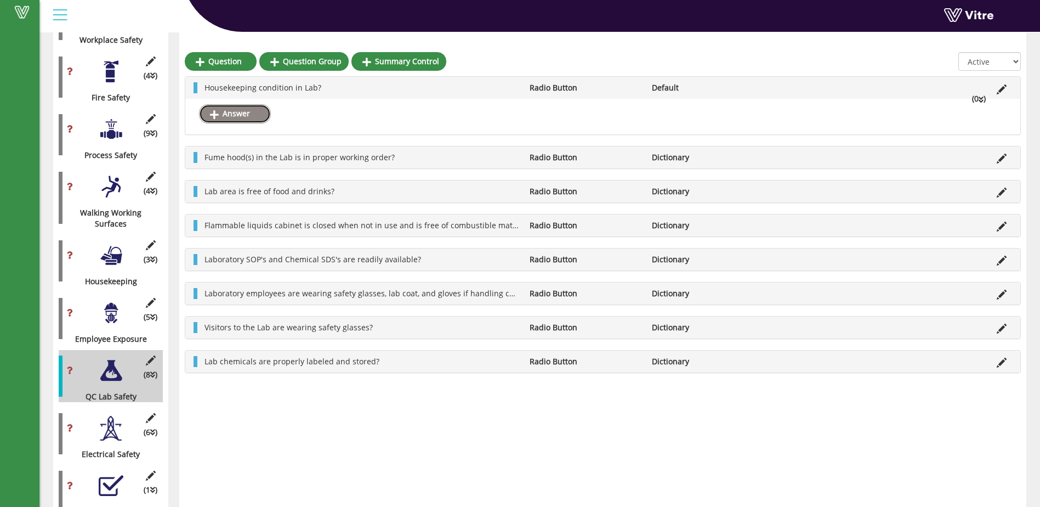
click at [257, 112] on link "Answer" at bounding box center [235, 113] width 72 height 19
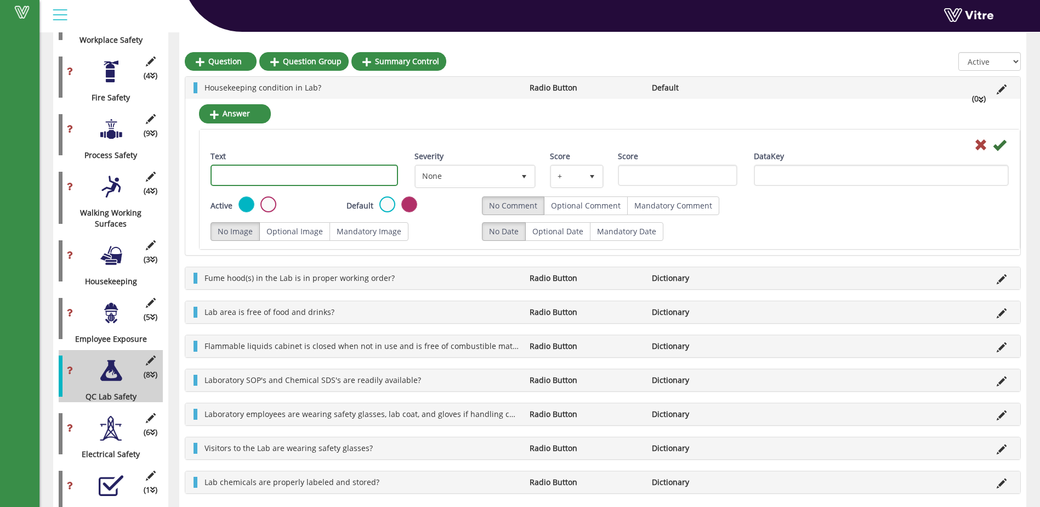
click at [218, 170] on input "Text" at bounding box center [303, 174] width 187 height 21
drag, startPoint x: 343, startPoint y: 175, endPoint x: 196, endPoint y: 173, distance: 146.9
click at [196, 175] on div "Answer Text Housekeeping Condition of the QC Lab Severity None 0 Score + 1 Scor…" at bounding box center [602, 177] width 835 height 156
type input "EXCELLENT: I can eat off the floor"
click at [385, 202] on label at bounding box center [387, 204] width 16 height 16
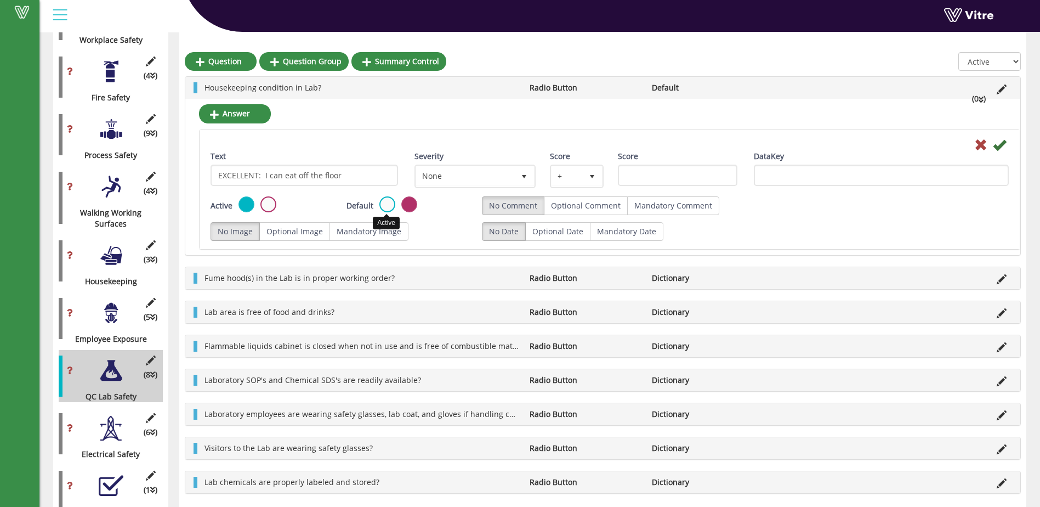
click at [0, 0] on input "radio" at bounding box center [0, 0] width 0 height 0
click at [255, 109] on link "Answer" at bounding box center [235, 113] width 72 height 19
click at [243, 172] on input "Text" at bounding box center [303, 174] width 187 height 21
type input "G"
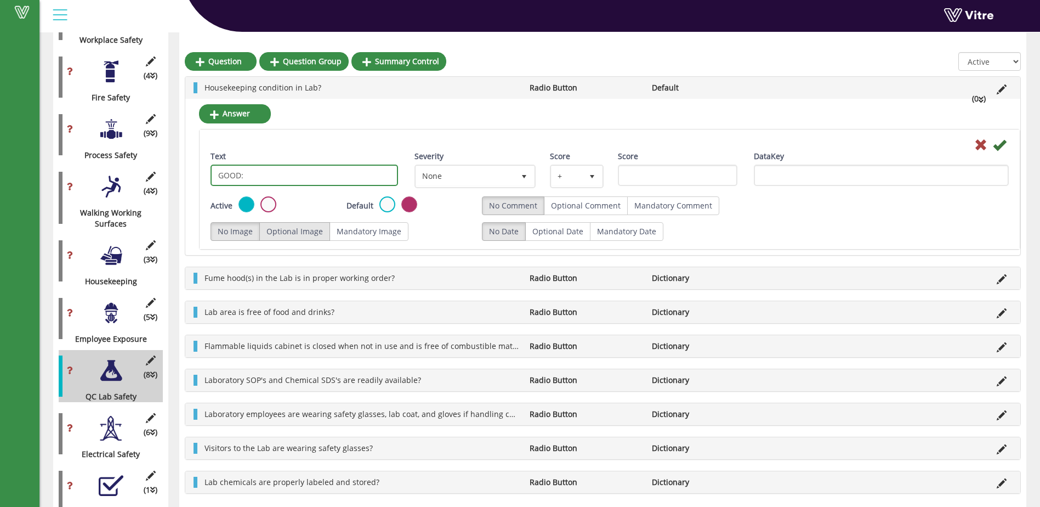
type input "GOOD:"
click at [298, 231] on label "Optional Image" at bounding box center [294, 231] width 71 height 19
radio input "true"
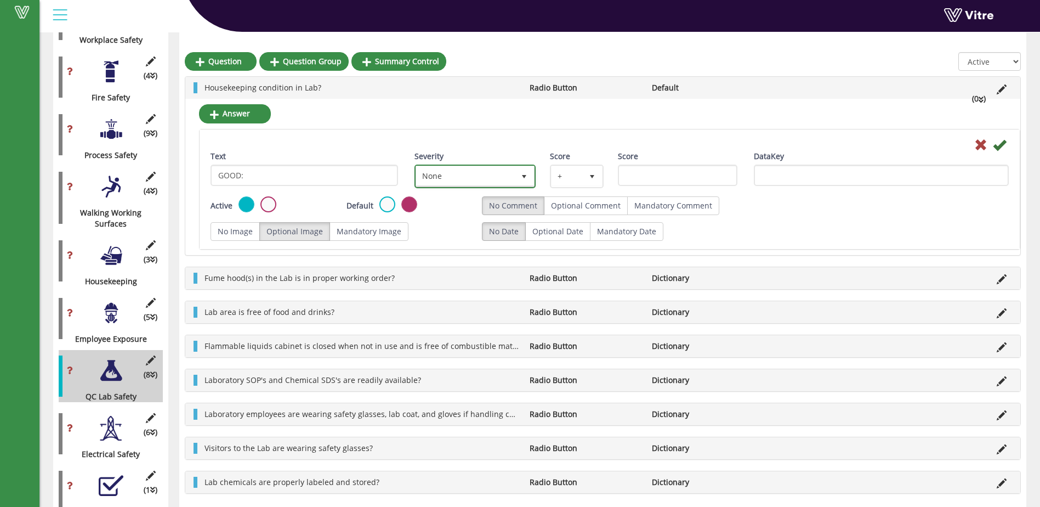
click at [526, 174] on span "select" at bounding box center [524, 176] width 9 height 9
click at [737, 294] on div "Housekeeping condition in Lab? Radio Button Default (0 ) Answer Text GOOD: Seve…" at bounding box center [603, 284] width 836 height 417
click at [590, 204] on label "Optional Comment" at bounding box center [586, 205] width 84 height 19
radio input "true"
click at [521, 176] on span "select" at bounding box center [524, 176] width 9 height 9
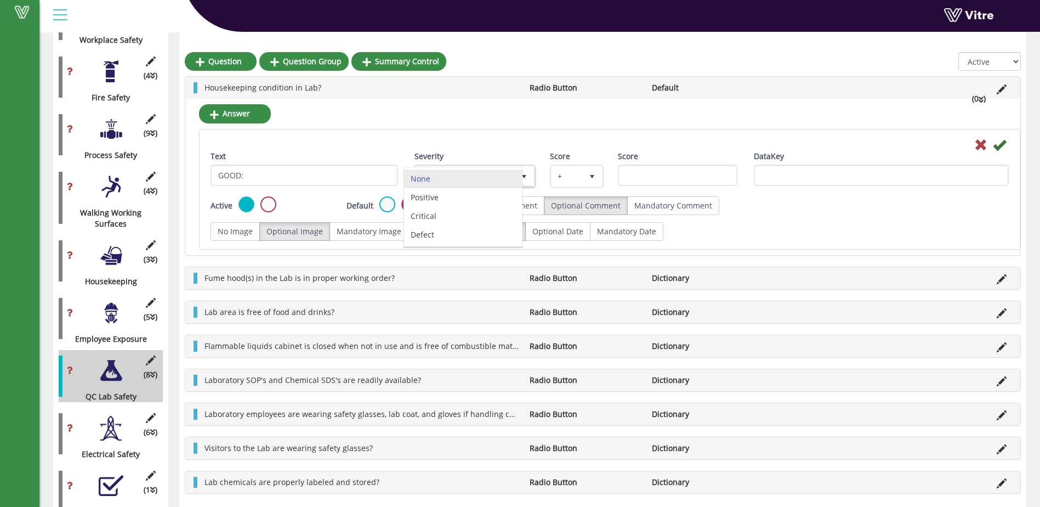
click at [491, 140] on div at bounding box center [609, 144] width 815 height 13
click at [995, 145] on icon at bounding box center [999, 144] width 13 height 13
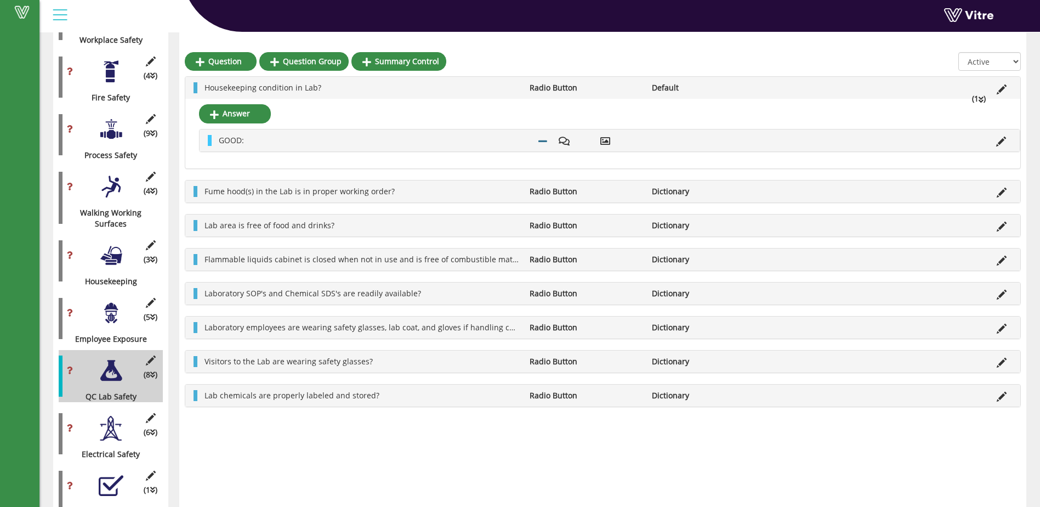
click at [111, 248] on div at bounding box center [111, 255] width 25 height 25
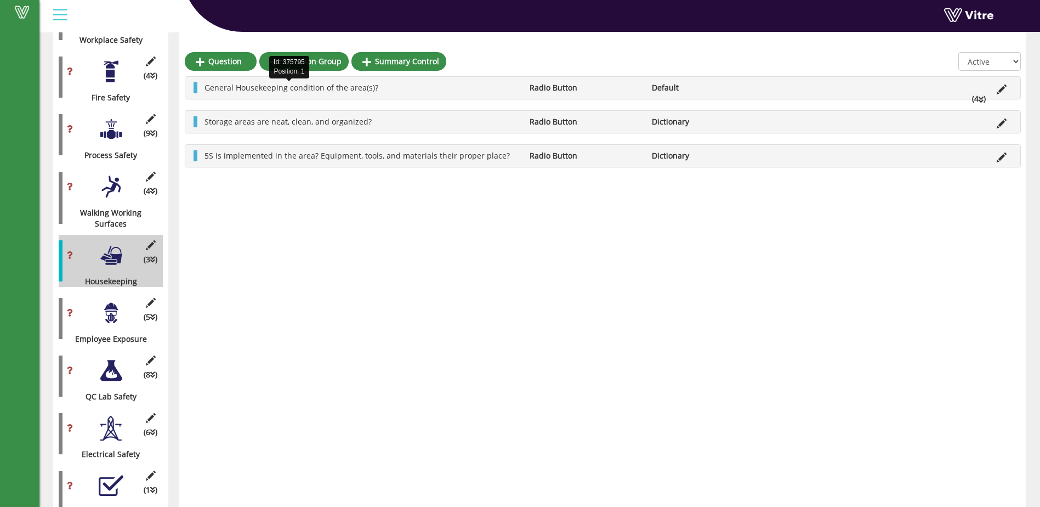
click at [295, 90] on span "General Housekeeping condition of the area(s)?" at bounding box center [291, 87] width 174 height 10
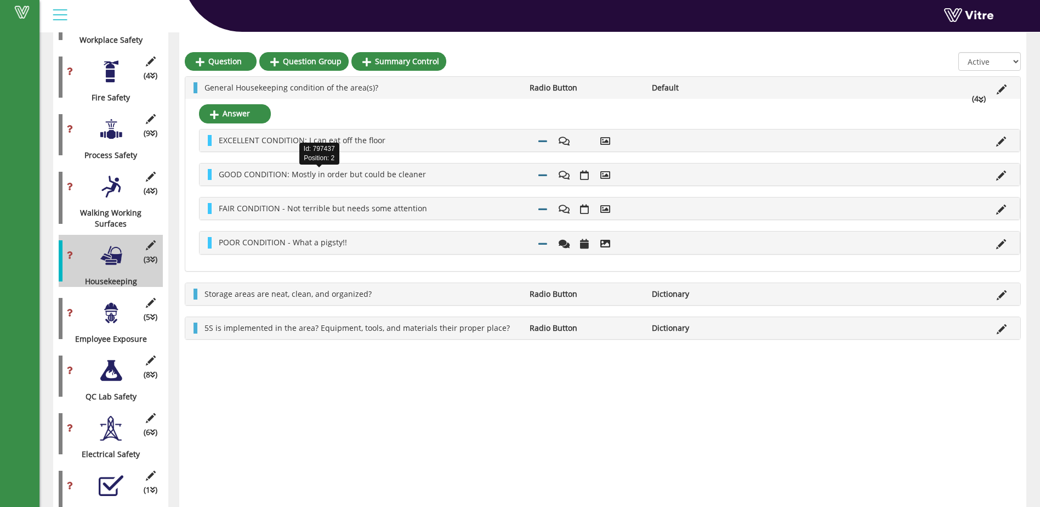
click at [417, 175] on span "GOOD CONDITION: Mostly in order but could be cleaner" at bounding box center [322, 174] width 207 height 10
click at [227, 173] on span "GOOD CONDITION: Mostly in order but could be cleaner" at bounding box center [322, 174] width 207 height 10
drag, startPoint x: 227, startPoint y: 173, endPoint x: 268, endPoint y: 174, distance: 40.6
click at [268, 174] on span "GOOD CONDITION: Mostly in order but could be cleaner" at bounding box center [322, 174] width 207 height 10
click at [1007, 180] on div "GOOD CONDITION: Mostly in order but could be cleaner" at bounding box center [610, 174] width 820 height 22
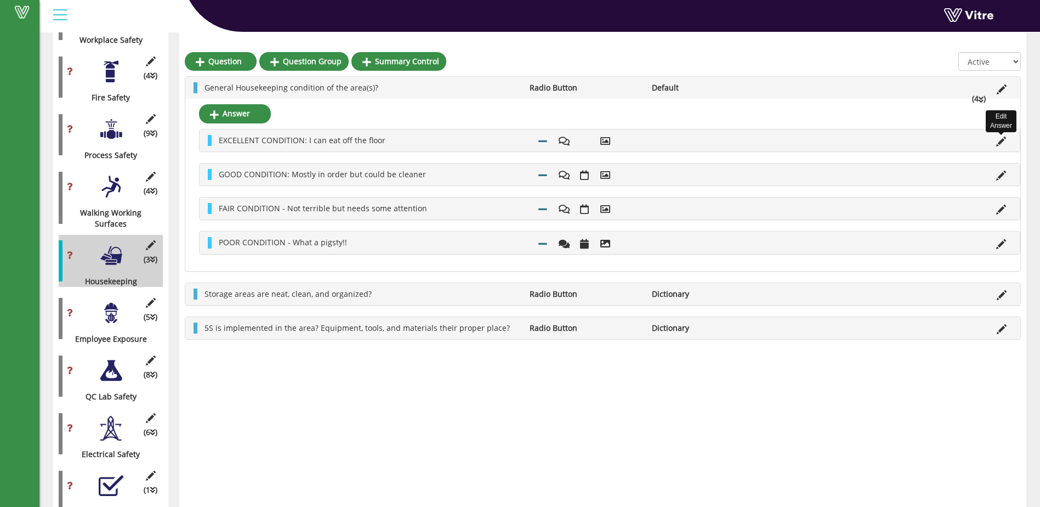
click at [999, 140] on icon at bounding box center [1001, 141] width 10 height 10
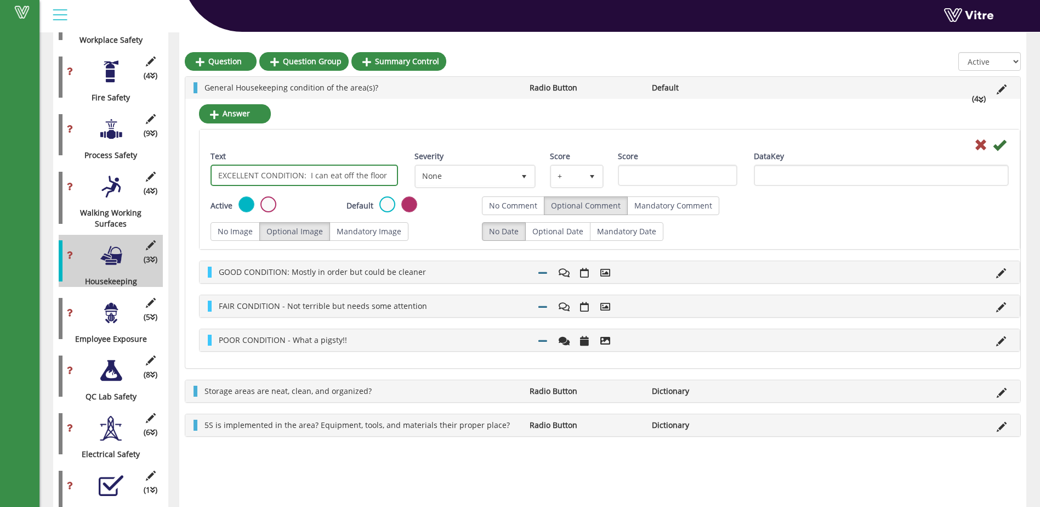
drag, startPoint x: 214, startPoint y: 176, endPoint x: 341, endPoint y: 170, distance: 126.7
click at [341, 170] on input "EXCELLENT CONDITION: I can eat off the floor" at bounding box center [303, 174] width 187 height 21
click at [408, 138] on div at bounding box center [609, 144] width 815 height 13
click at [310, 275] on span "GOOD CONDITION: Mostly in order but could be cleaner" at bounding box center [322, 271] width 207 height 10
click at [1003, 272] on icon at bounding box center [1001, 273] width 10 height 10
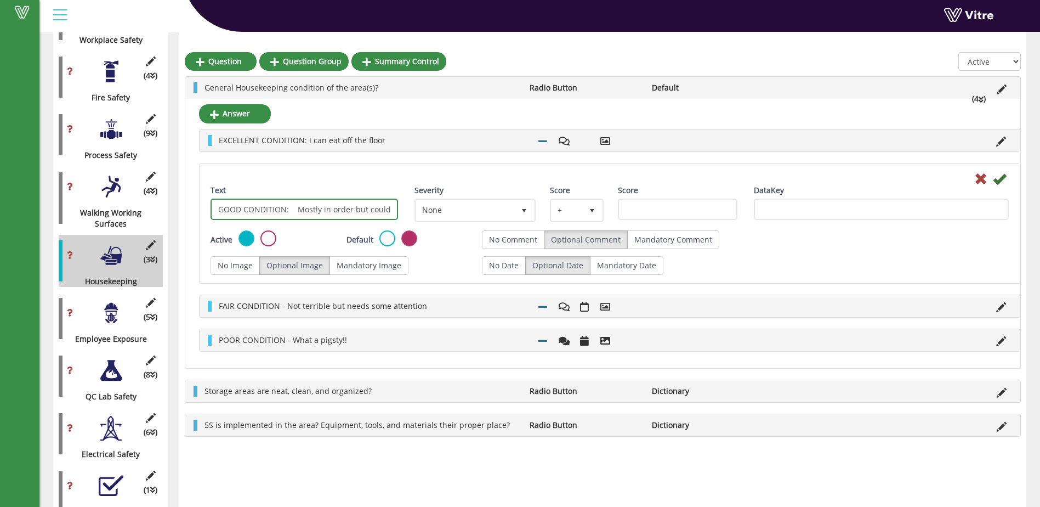
scroll to position [0, 35]
drag, startPoint x: 219, startPoint y: 212, endPoint x: 461, endPoint y: 205, distance: 241.8
click at [461, 205] on div "Text GOOD CONDITION: Mostly in order but could be cleaner Severity None 0 Score…" at bounding box center [609, 207] width 815 height 45
click at [982, 175] on icon at bounding box center [980, 178] width 13 height 13
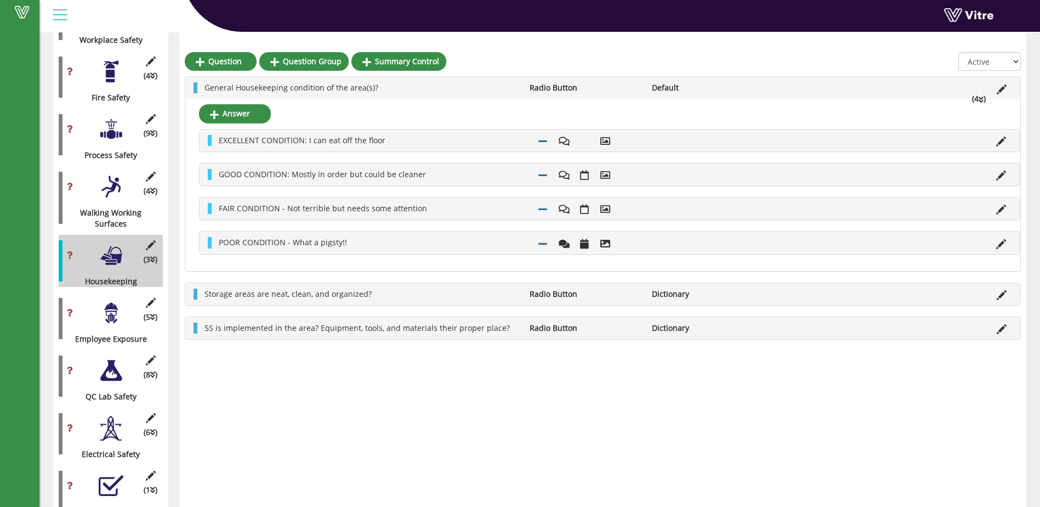
click at [116, 366] on div at bounding box center [111, 370] width 25 height 25
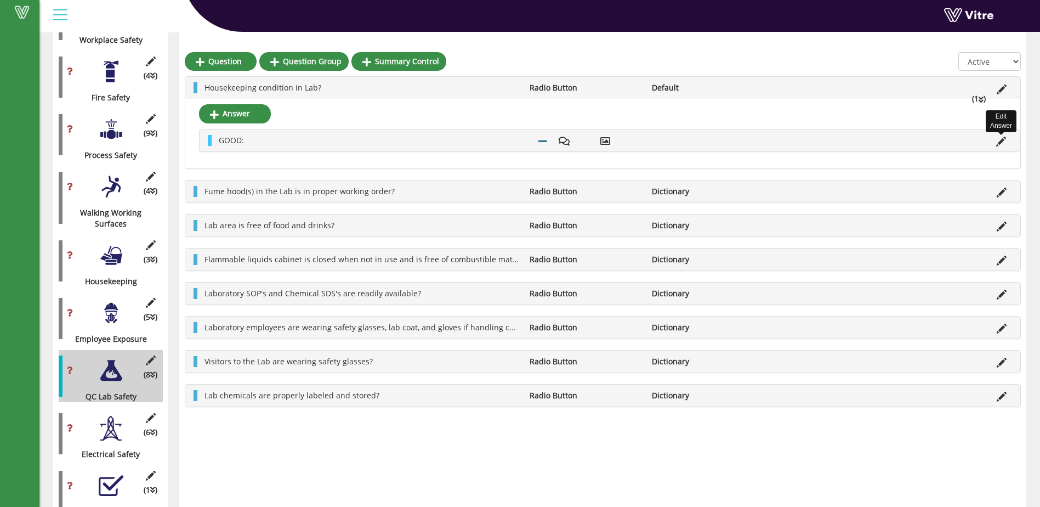
click at [999, 141] on icon at bounding box center [1001, 141] width 10 height 10
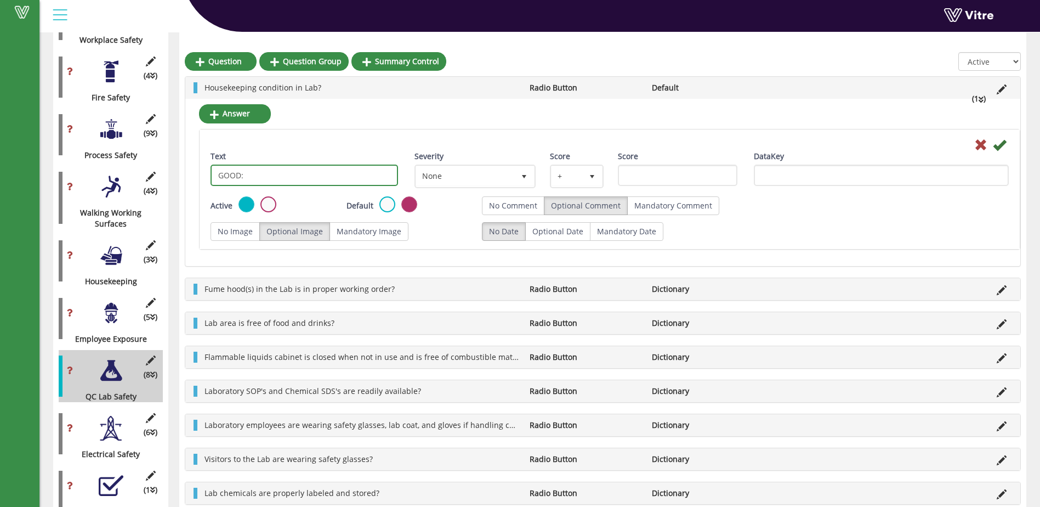
drag, startPoint x: 253, startPoint y: 174, endPoint x: 197, endPoint y: 169, distance: 56.1
click at [207, 172] on div "Text GOOD:" at bounding box center [304, 172] width 204 height 43
type input "EXCELLENT: I can eat off the floor"
click at [999, 148] on icon at bounding box center [999, 144] width 13 height 13
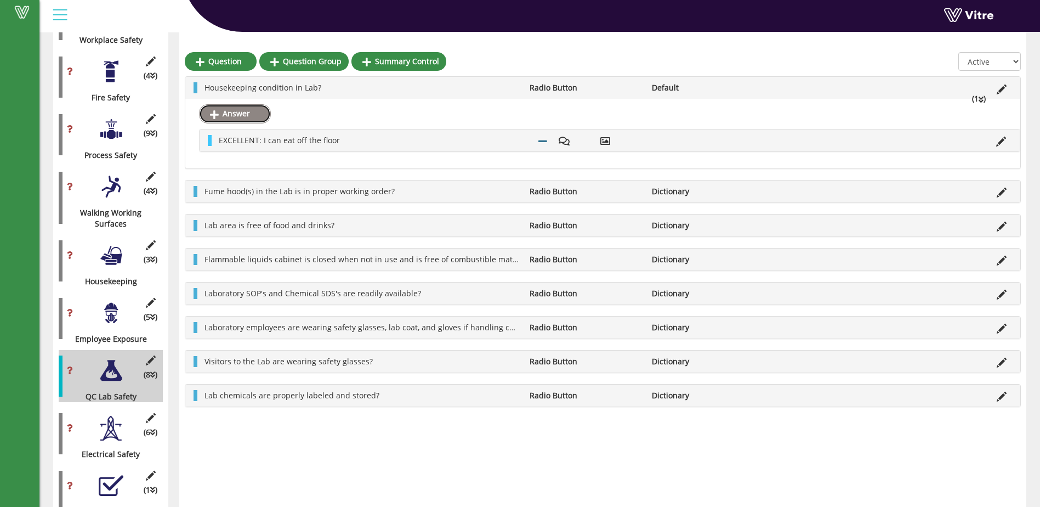
click at [244, 113] on link "Answer" at bounding box center [235, 113] width 72 height 19
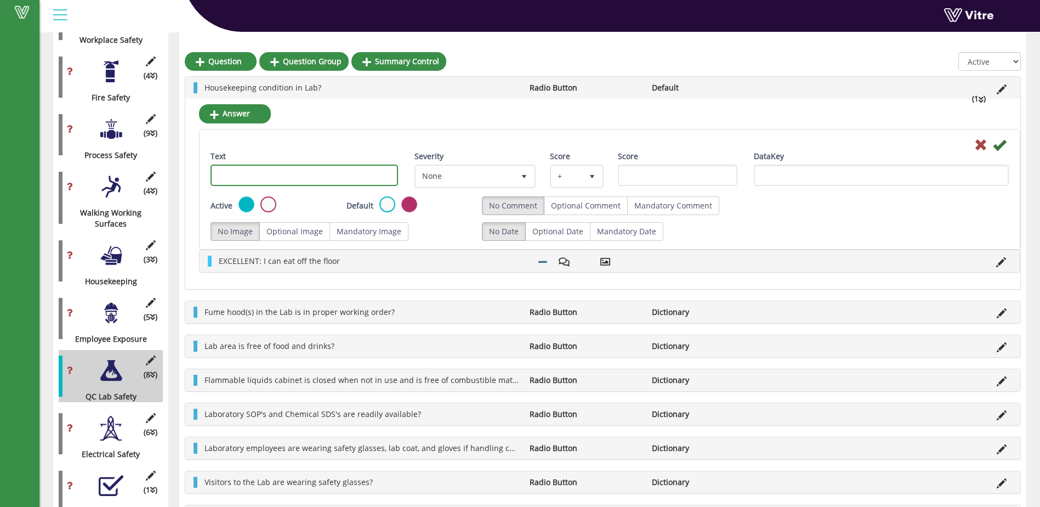
paste input "GOOD CONDITION: Mostly in order but could be cleaner"
click at [255, 174] on input "GOOD CONDITION: Mostly in order but could be cleaner" at bounding box center [303, 174] width 187 height 21
type input "GOOD CONDITION: Mostly in order but could be cleaner"
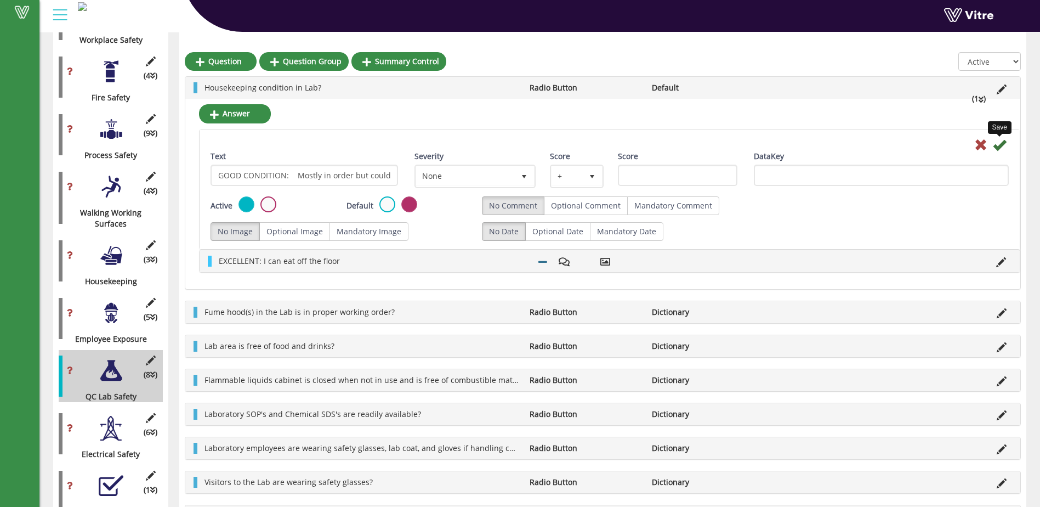
click at [998, 143] on icon at bounding box center [999, 144] width 13 height 13
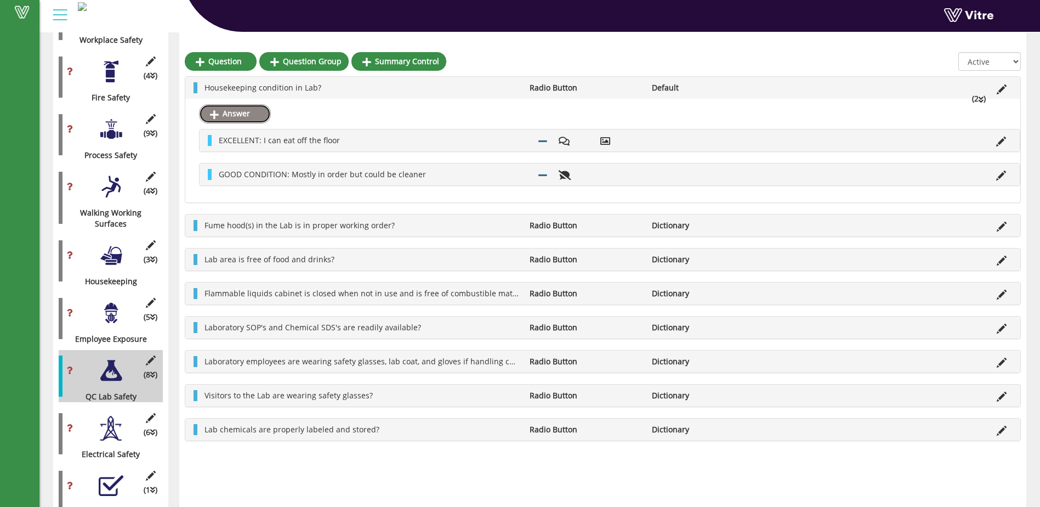
click at [230, 117] on link "Answer" at bounding box center [235, 113] width 72 height 19
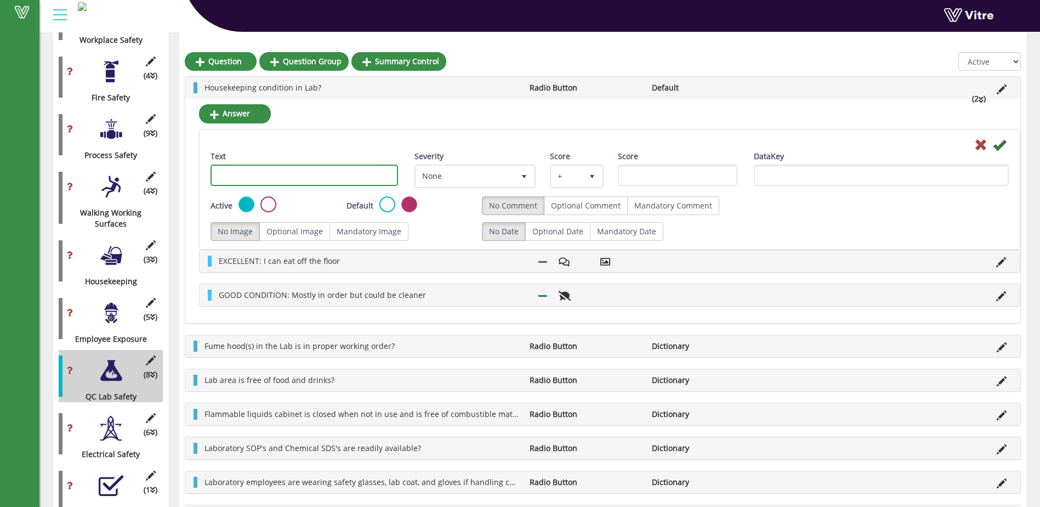
click at [222, 172] on input "Text" at bounding box center [303, 174] width 187 height 21
type input "FAIR: Not terrible but needs some attentions"
click at [1001, 145] on icon at bounding box center [999, 144] width 13 height 13
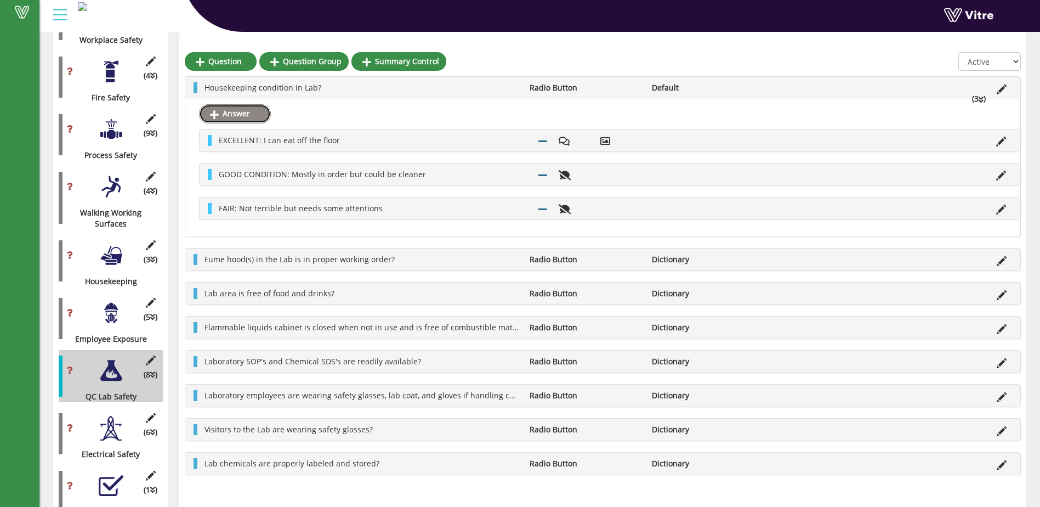
click at [234, 113] on link "Answer" at bounding box center [235, 113] width 72 height 19
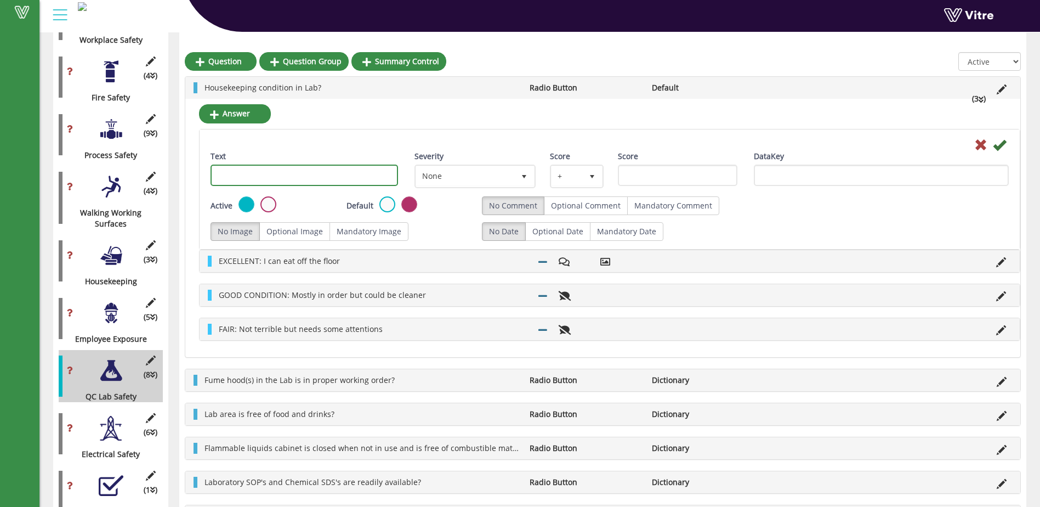
click at [223, 173] on input "Text" at bounding box center [303, 174] width 187 height 21
type input "POOR CONDITION - What a pigsty!!"
click at [999, 147] on icon at bounding box center [999, 144] width 13 height 13
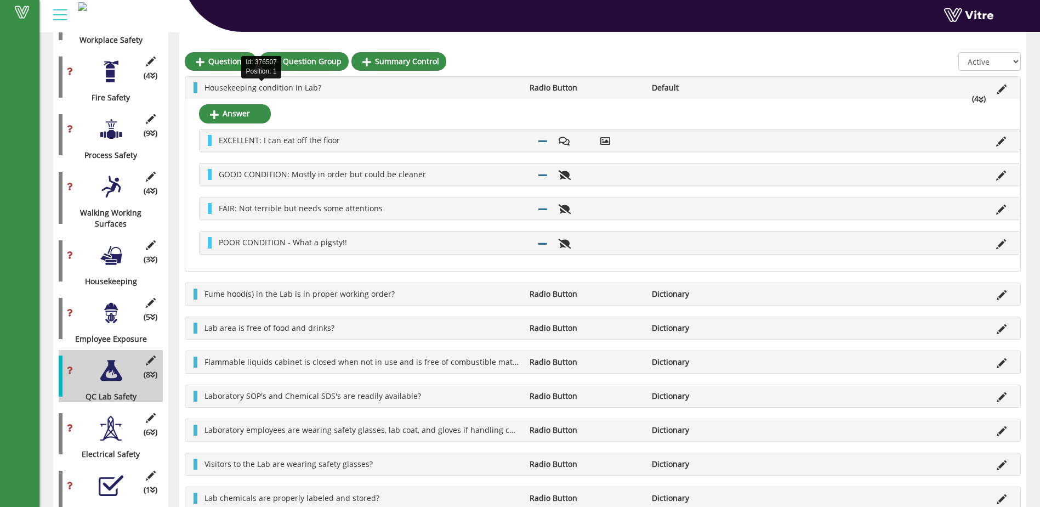
click at [291, 84] on span "Housekeeping condition in Lab?" at bounding box center [262, 87] width 117 height 10
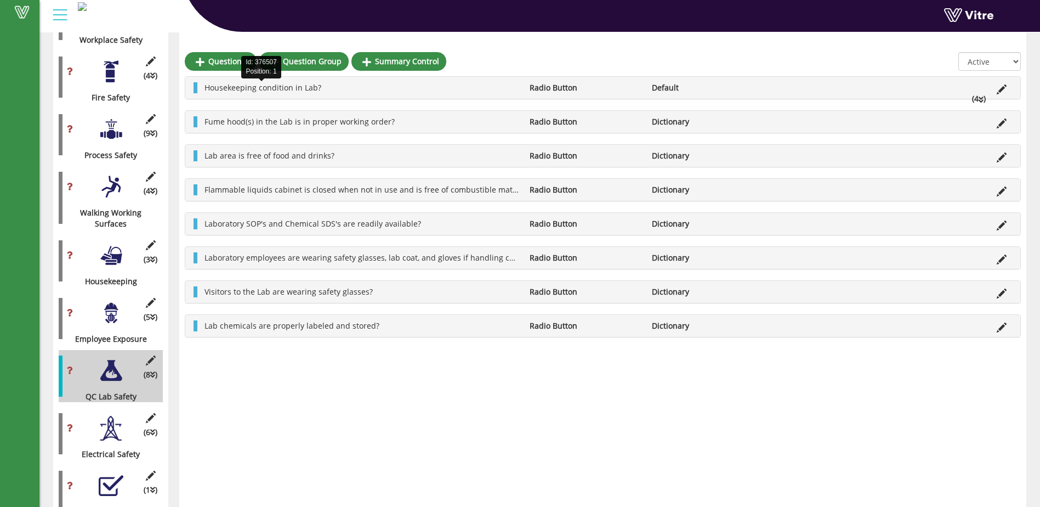
click at [291, 84] on span "Housekeeping condition in Lab?" at bounding box center [262, 87] width 117 height 10
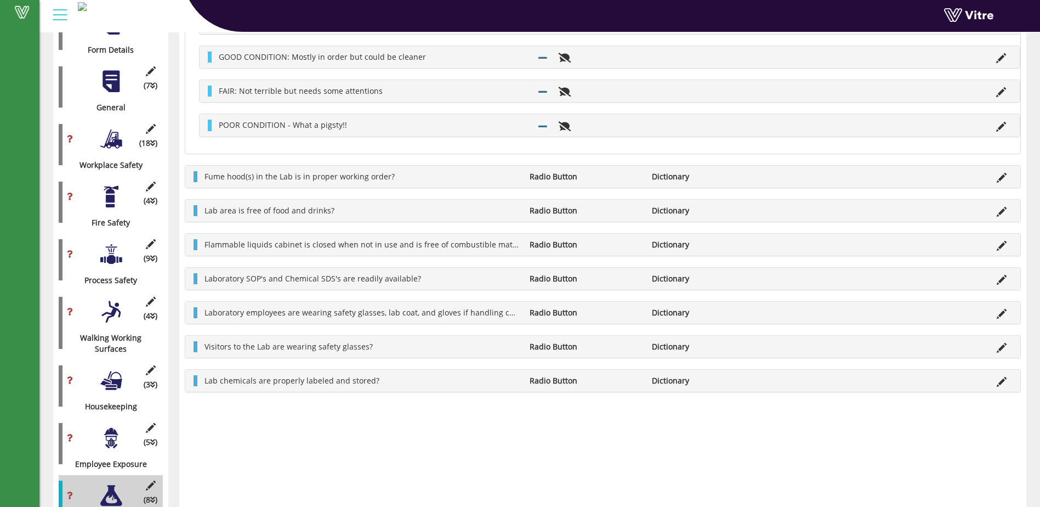
scroll to position [55, 0]
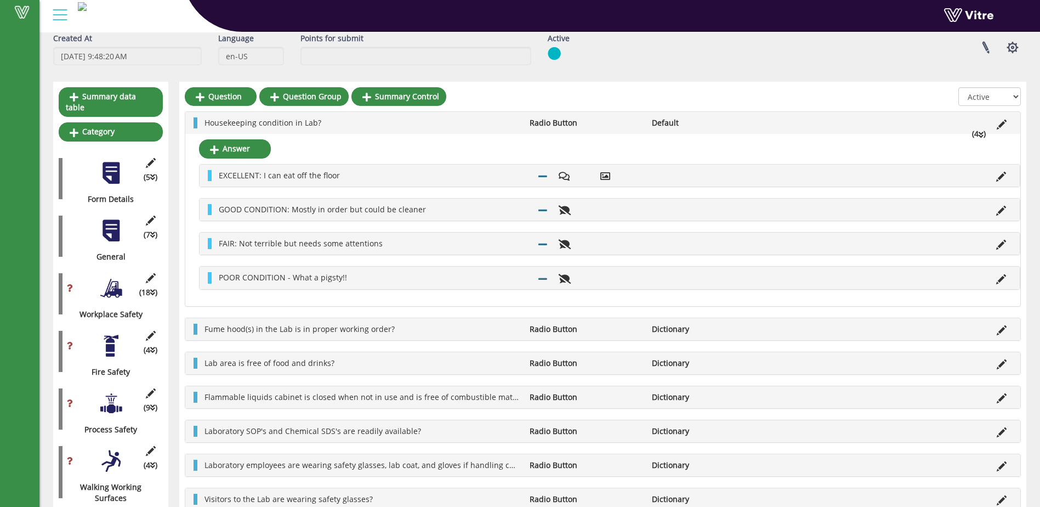
click at [110, 224] on div at bounding box center [111, 230] width 25 height 25
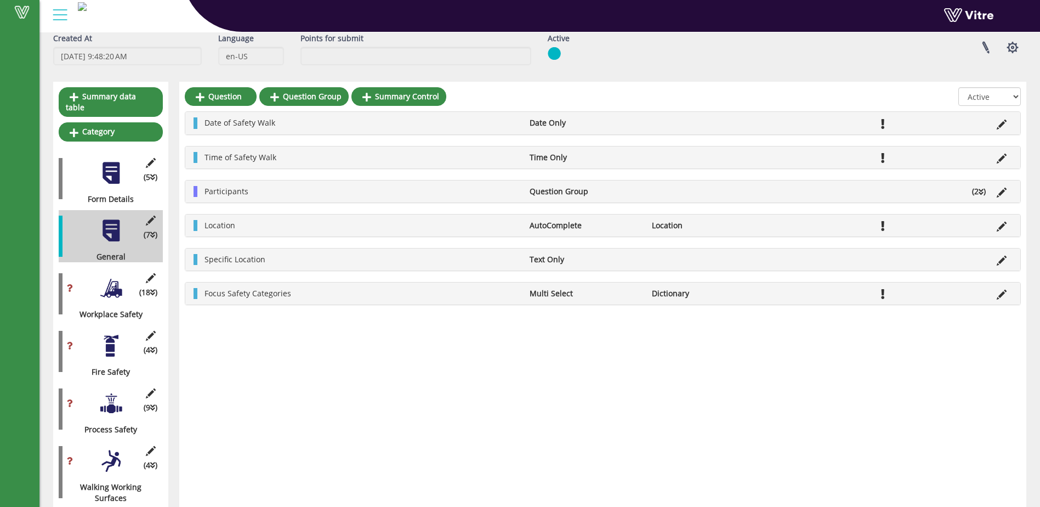
click at [115, 282] on div at bounding box center [111, 288] width 25 height 25
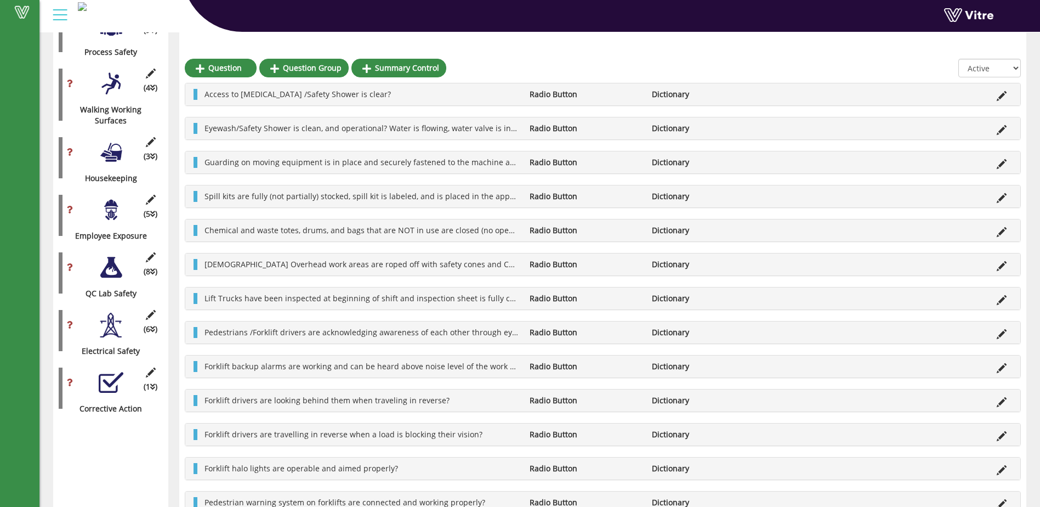
scroll to position [439, 0]
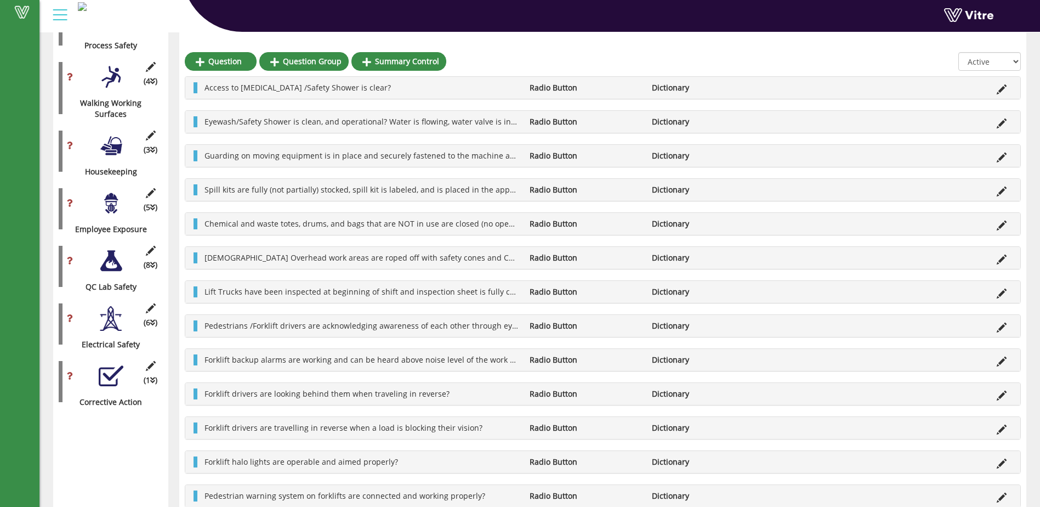
click at [113, 194] on div at bounding box center [111, 203] width 25 height 25
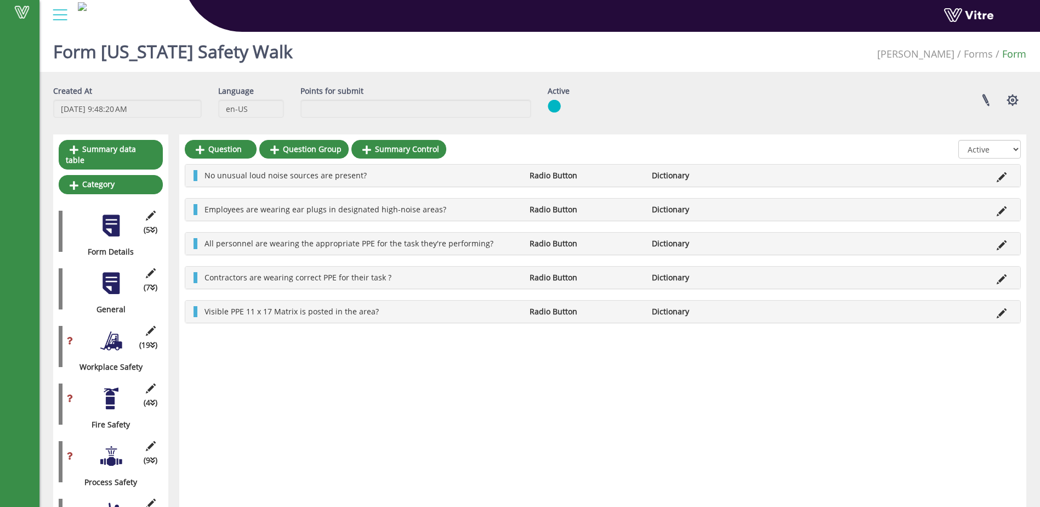
scroll to position [0, 0]
